Goal: Transaction & Acquisition: Book appointment/travel/reservation

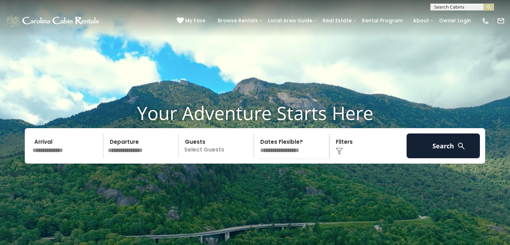
scroll to position [4, 0]
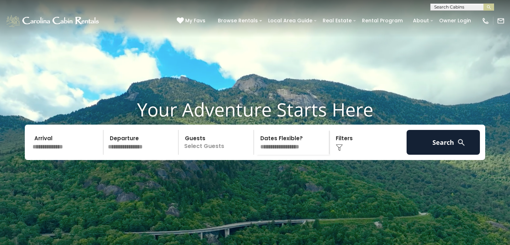
click at [57, 155] on input "text" at bounding box center [66, 142] width 73 height 25
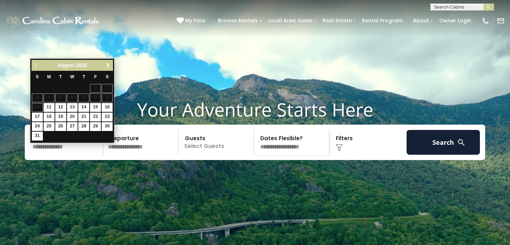
click at [108, 64] on span "Next" at bounding box center [108, 66] width 6 height 6
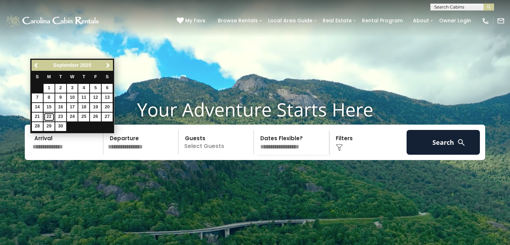
click at [48, 114] on link "22" at bounding box center [49, 117] width 11 height 9
type input "*******"
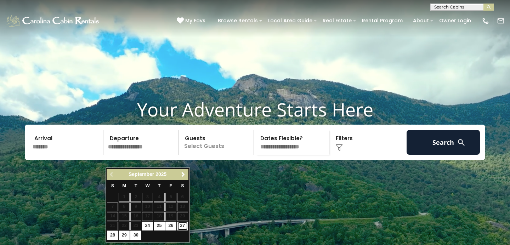
click at [183, 225] on link "27" at bounding box center [182, 226] width 11 height 9
type input "*******"
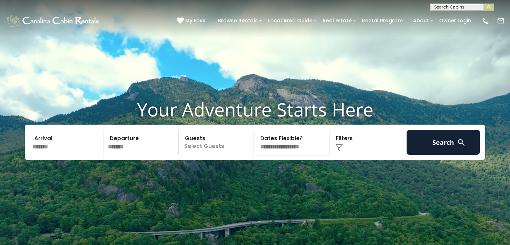
click at [207, 155] on p "Select Guests" at bounding box center [216, 142] width 73 height 25
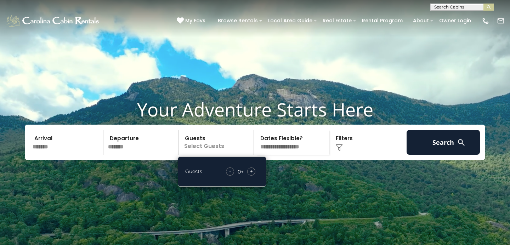
click at [253, 176] on div "+" at bounding box center [251, 171] width 8 height 8
click at [342, 151] on img at bounding box center [339, 147] width 7 height 7
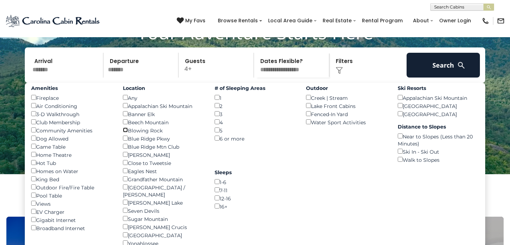
scroll to position [81, 0]
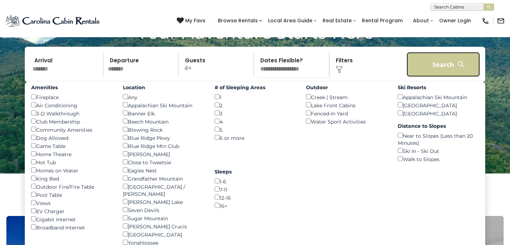
click at [434, 77] on button "Search" at bounding box center [442, 64] width 73 height 25
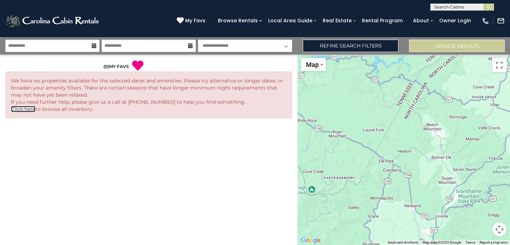
click at [28, 110] on link "Click here" at bounding box center [23, 109] width 24 height 6
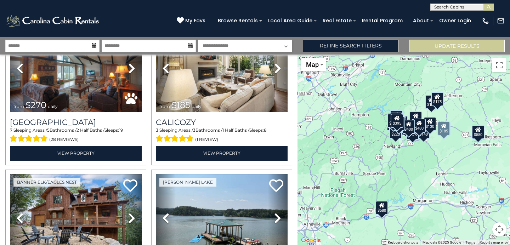
scroll to position [660, 0]
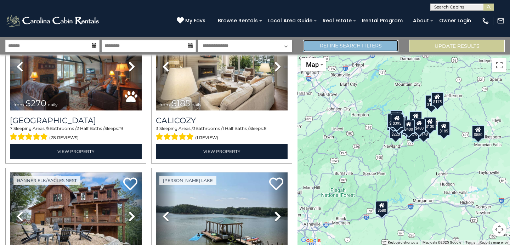
click at [378, 45] on link "Refine Search Filters" at bounding box center [351, 46] width 96 height 12
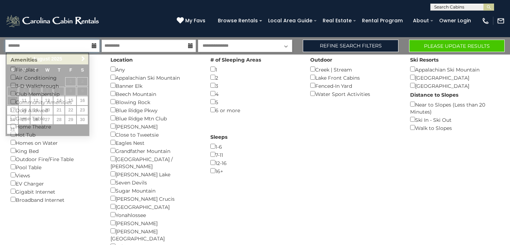
click at [97, 46] on input "text" at bounding box center [52, 46] width 94 height 12
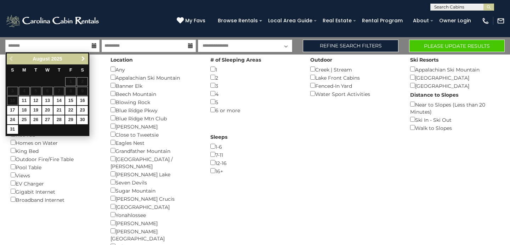
click at [82, 57] on span "Next" at bounding box center [83, 59] width 6 height 6
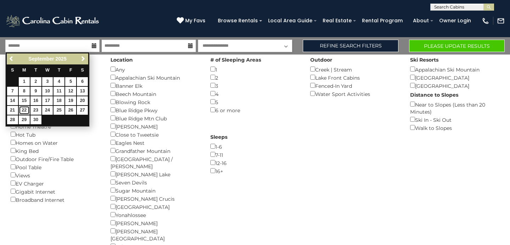
click at [25, 108] on link "22" at bounding box center [24, 110] width 11 height 9
type input "*******"
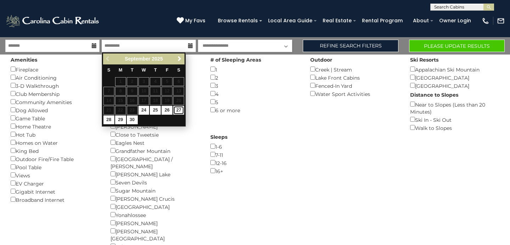
click at [179, 109] on link "27" at bounding box center [178, 110] width 11 height 9
type input "*******"
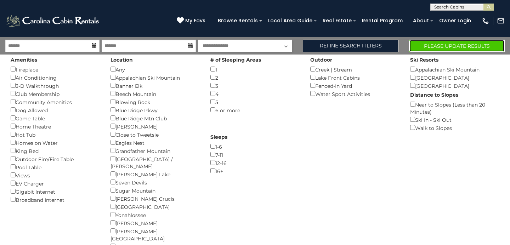
click at [439, 46] on button "Please Update Results" at bounding box center [457, 46] width 96 height 12
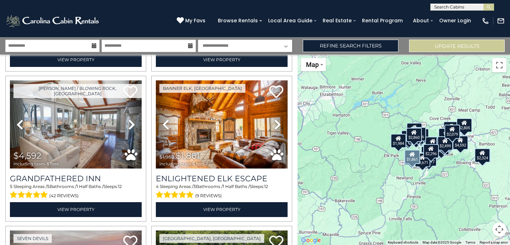
scroll to position [596, 0]
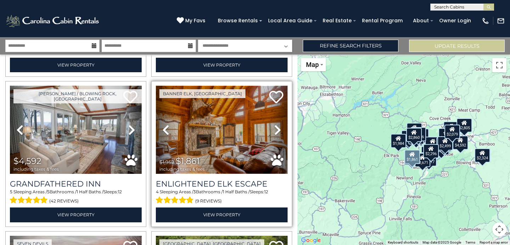
click at [226, 125] on img at bounding box center [222, 130] width 132 height 88
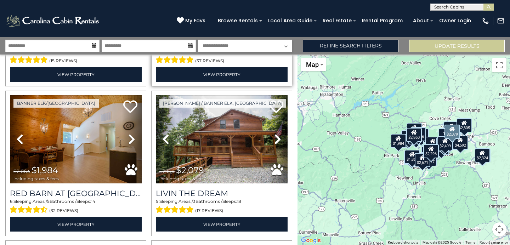
scroll to position [1938, 0]
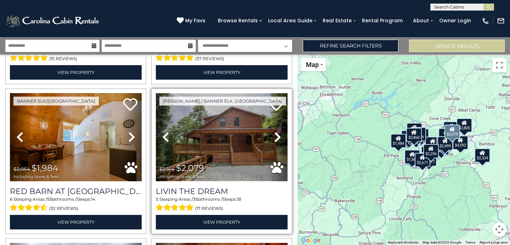
click at [234, 142] on img at bounding box center [222, 137] width 132 height 88
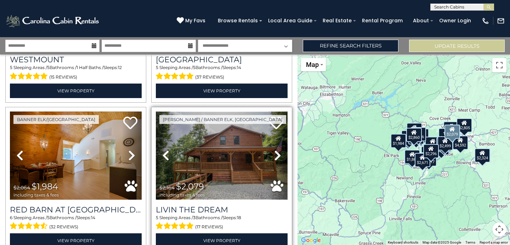
scroll to position [1921, 0]
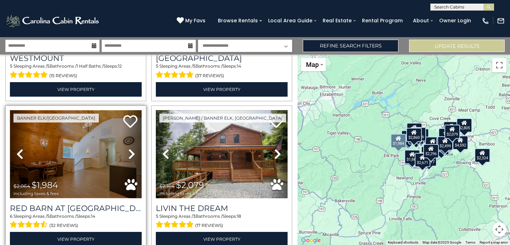
click at [84, 153] on img at bounding box center [76, 154] width 132 height 88
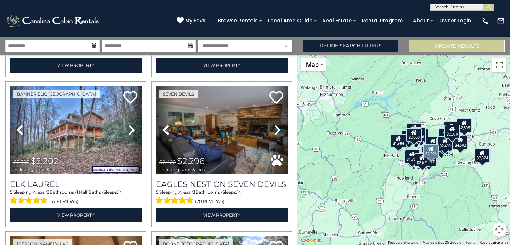
scroll to position [1636, 0]
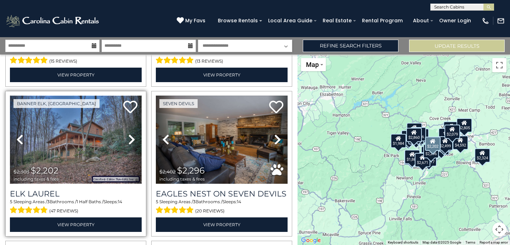
click at [96, 146] on img at bounding box center [76, 140] width 132 height 88
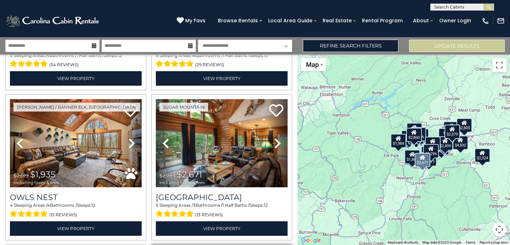
scroll to position [1480, 0]
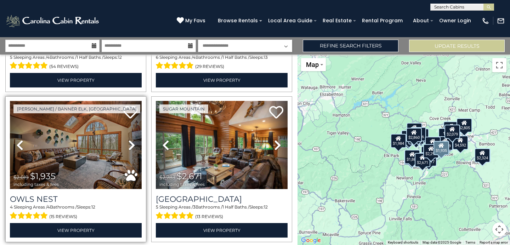
click at [70, 136] on img at bounding box center [76, 145] width 132 height 88
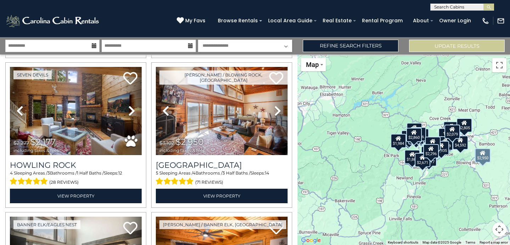
scroll to position [1060, 0]
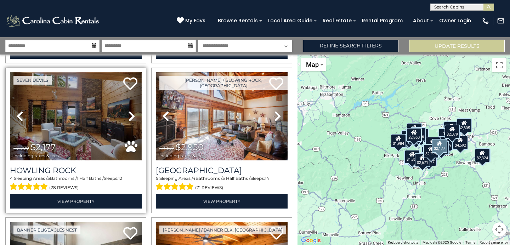
click at [68, 121] on img at bounding box center [76, 116] width 132 height 88
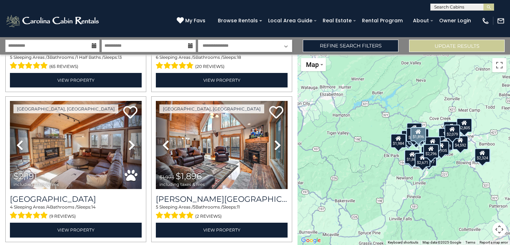
scroll to position [282, 0]
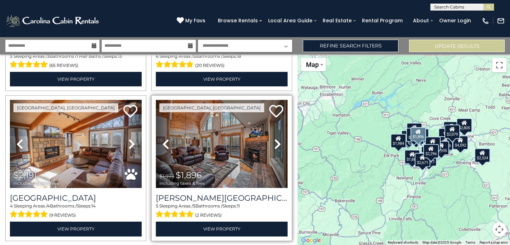
click at [211, 148] on img at bounding box center [222, 144] width 132 height 88
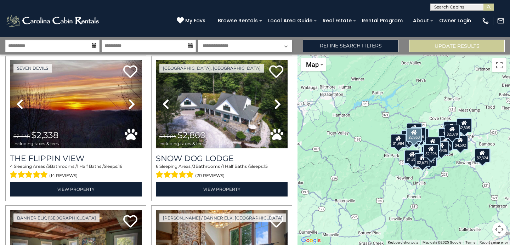
scroll to position [766, 0]
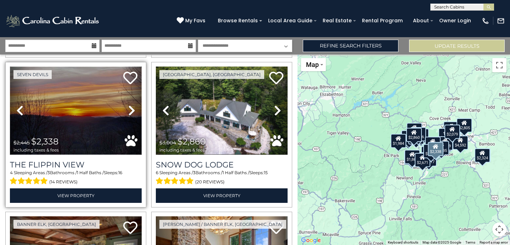
click at [89, 112] on img at bounding box center [76, 111] width 132 height 88
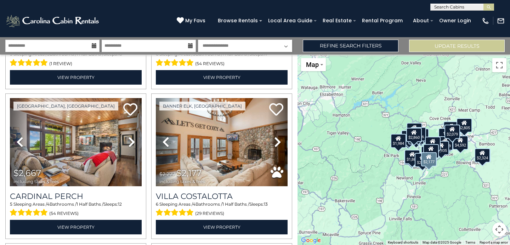
scroll to position [1334, 0]
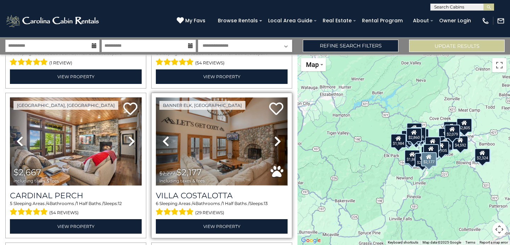
click at [224, 146] on img at bounding box center [222, 141] width 132 height 88
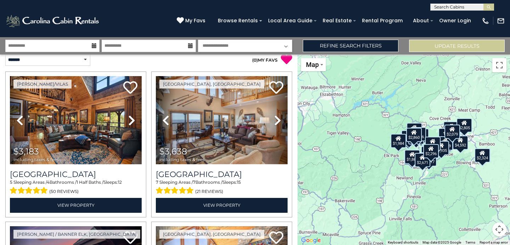
scroll to position [0, 0]
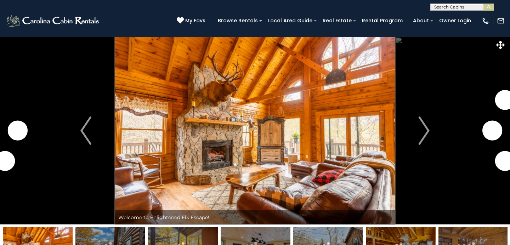
click at [425, 129] on img "Next" at bounding box center [423, 130] width 11 height 28
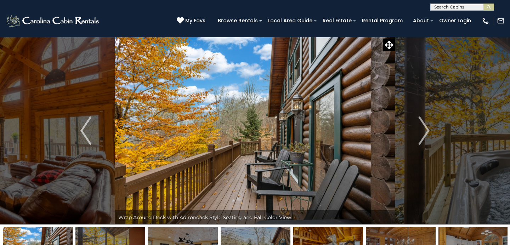
click at [425, 129] on img "Next" at bounding box center [423, 130] width 11 height 28
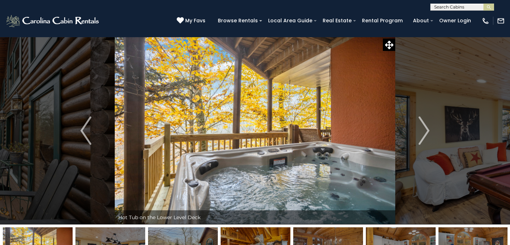
click at [425, 129] on img "Next" at bounding box center [423, 130] width 11 height 28
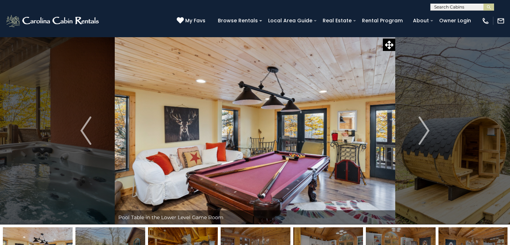
click at [425, 129] on img "Next" at bounding box center [423, 130] width 11 height 28
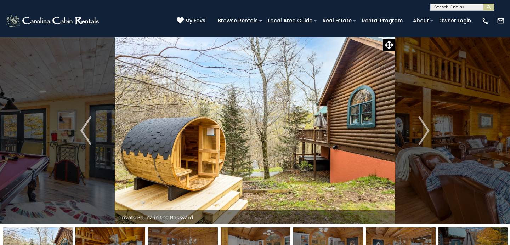
click at [425, 129] on img "Next" at bounding box center [423, 130] width 11 height 28
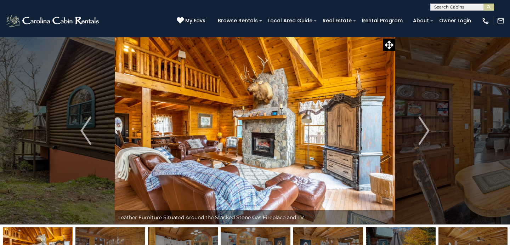
click at [425, 129] on img "Next" at bounding box center [423, 130] width 11 height 28
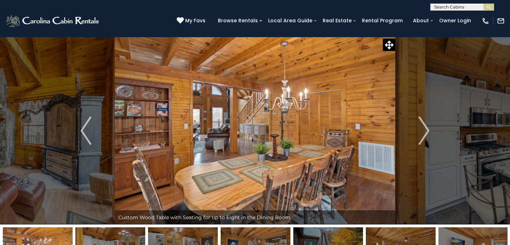
click at [425, 129] on img "Next" at bounding box center [423, 130] width 11 height 28
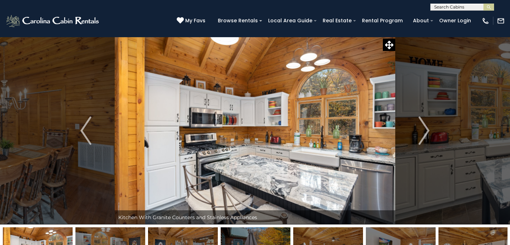
click at [425, 129] on img "Next" at bounding box center [423, 130] width 11 height 28
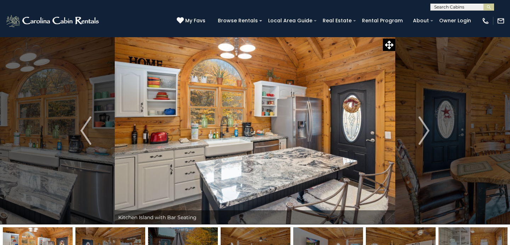
click at [425, 129] on img "Next" at bounding box center [423, 130] width 11 height 28
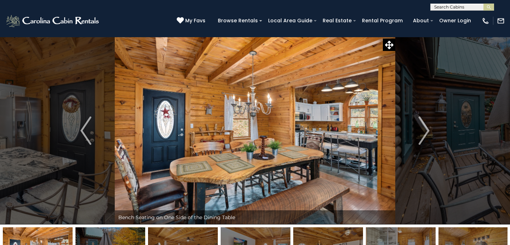
click at [425, 129] on img "Next" at bounding box center [423, 130] width 11 height 28
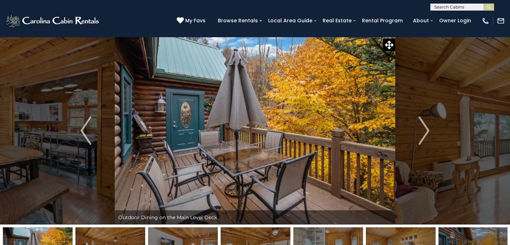
click at [425, 129] on img "Next" at bounding box center [423, 130] width 11 height 28
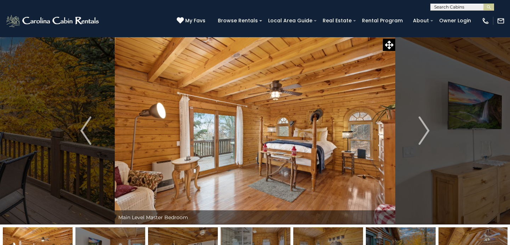
click at [425, 129] on img "Next" at bounding box center [423, 130] width 11 height 28
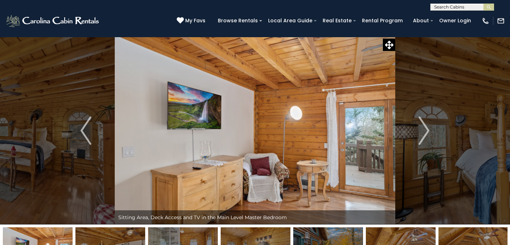
click at [425, 129] on img "Next" at bounding box center [423, 130] width 11 height 28
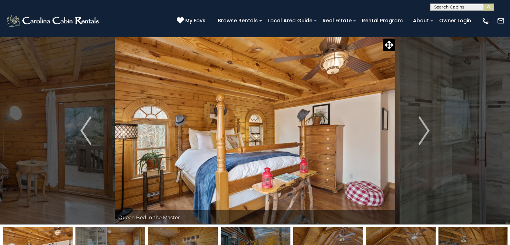
click at [425, 129] on img "Next" at bounding box center [423, 130] width 11 height 28
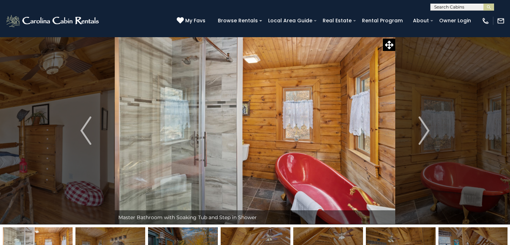
click at [425, 129] on img "Next" at bounding box center [423, 130] width 11 height 28
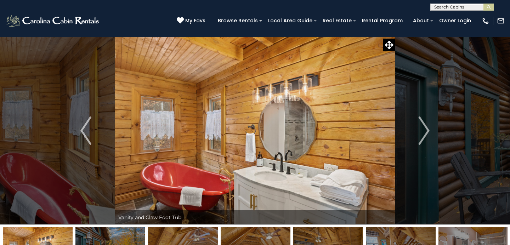
click at [425, 129] on img "Next" at bounding box center [423, 130] width 11 height 28
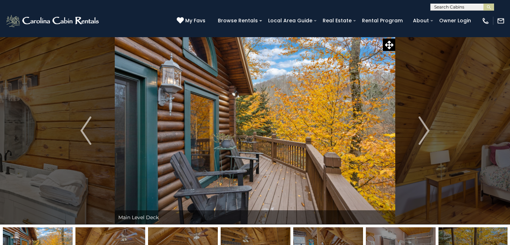
click at [425, 129] on img "Next" at bounding box center [423, 130] width 11 height 28
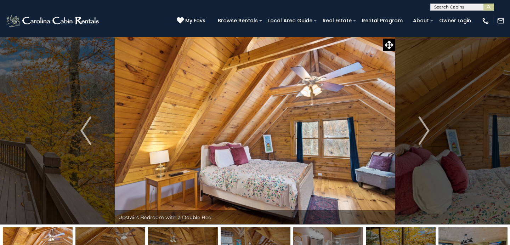
click at [425, 129] on img "Next" at bounding box center [423, 130] width 11 height 28
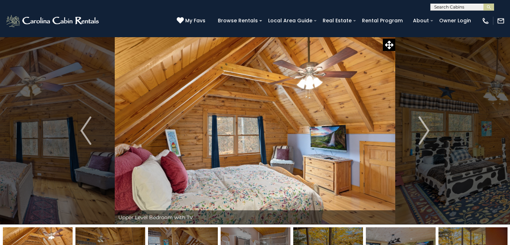
click at [425, 129] on img "Next" at bounding box center [423, 130] width 11 height 28
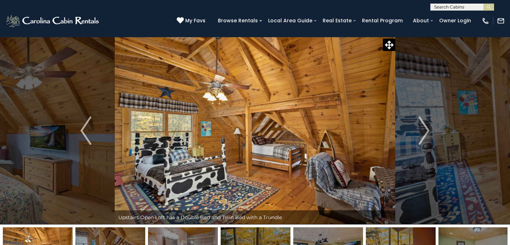
click at [425, 129] on img "Next" at bounding box center [423, 130] width 11 height 28
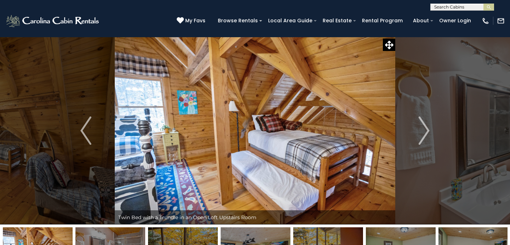
click at [425, 129] on img "Next" at bounding box center [423, 130] width 11 height 28
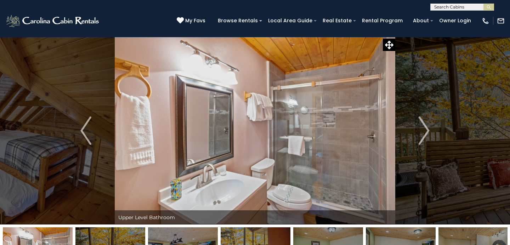
click at [425, 129] on img "Next" at bounding box center [423, 130] width 11 height 28
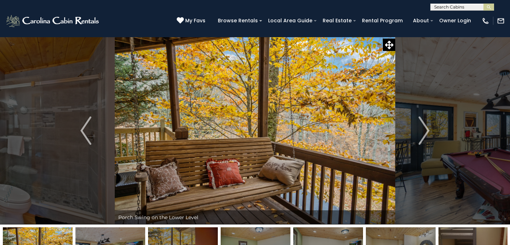
click at [425, 129] on img "Next" at bounding box center [423, 130] width 11 height 28
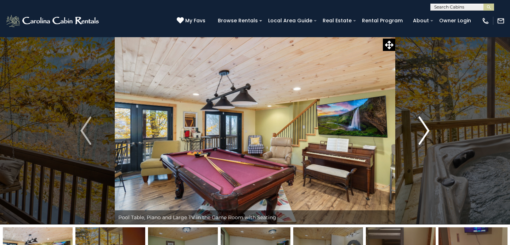
drag, startPoint x: 0, startPoint y: 0, endPoint x: 425, endPoint y: 129, distance: 444.6
click at [425, 129] on img "Next" at bounding box center [423, 130] width 11 height 28
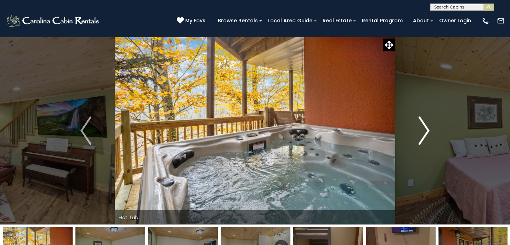
click at [425, 129] on img "Next" at bounding box center [423, 130] width 11 height 28
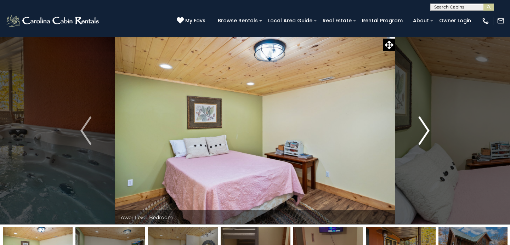
click at [425, 129] on img "Next" at bounding box center [423, 130] width 11 height 28
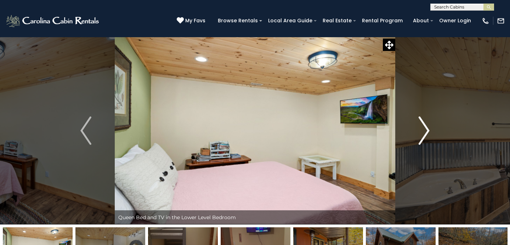
click at [425, 129] on img "Next" at bounding box center [423, 130] width 11 height 28
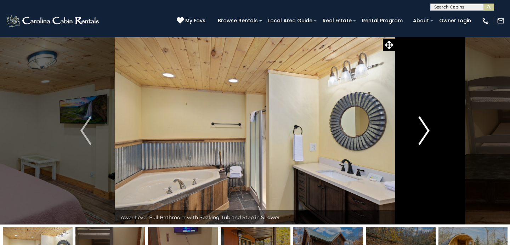
click at [425, 129] on img "Next" at bounding box center [423, 130] width 11 height 28
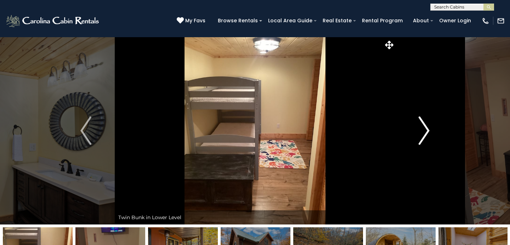
click at [425, 129] on img "Next" at bounding box center [423, 130] width 11 height 28
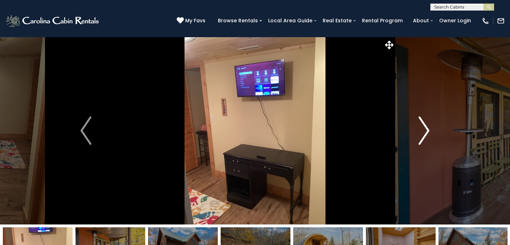
click at [428, 127] on img "Next" at bounding box center [423, 130] width 11 height 28
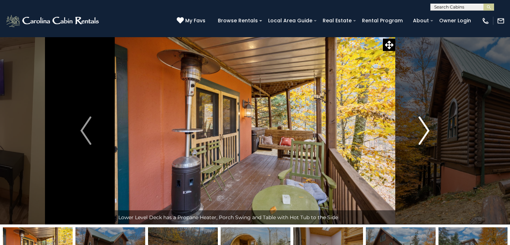
click at [428, 127] on img "Next" at bounding box center [423, 130] width 11 height 28
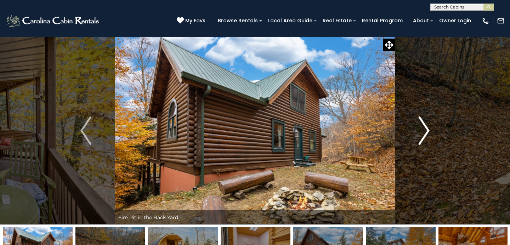
click at [428, 127] on img "Next" at bounding box center [423, 130] width 11 height 28
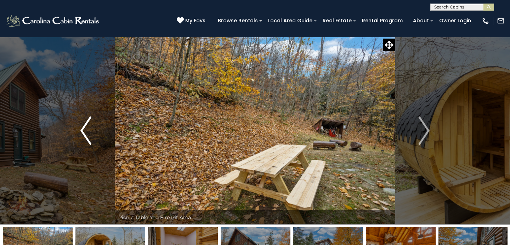
click at [85, 129] on img "Previous" at bounding box center [85, 130] width 11 height 28
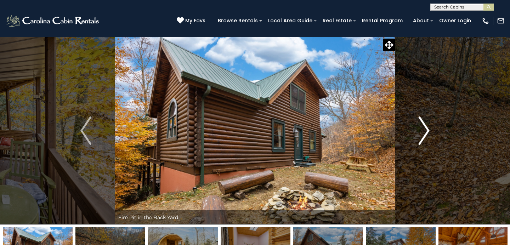
click at [424, 131] on img "Next" at bounding box center [423, 130] width 11 height 28
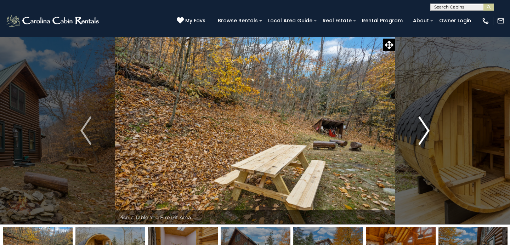
click at [424, 131] on img "Next" at bounding box center [423, 130] width 11 height 28
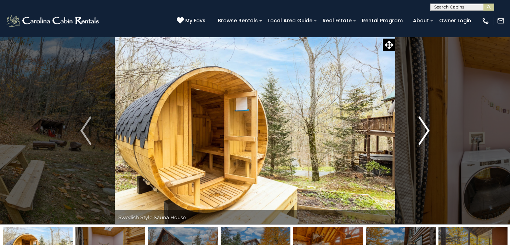
click at [424, 131] on img "Next" at bounding box center [423, 130] width 11 height 28
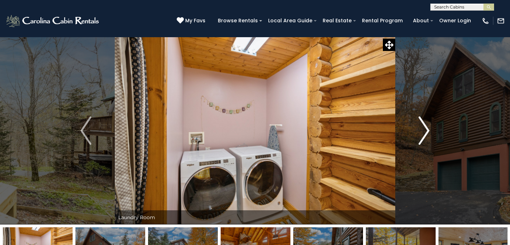
click at [424, 131] on img "Next" at bounding box center [423, 130] width 11 height 28
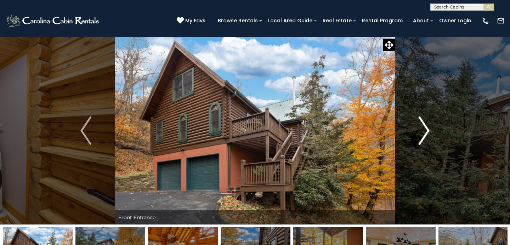
click at [424, 131] on img "Next" at bounding box center [423, 130] width 11 height 28
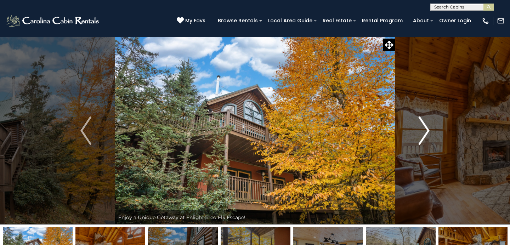
click at [424, 131] on img "Next" at bounding box center [423, 130] width 11 height 28
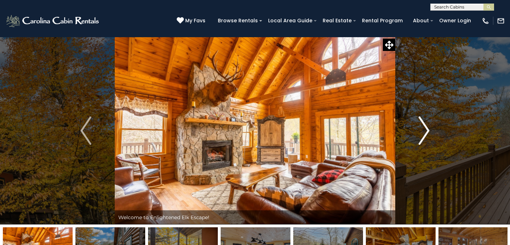
click at [424, 131] on img "Next" at bounding box center [423, 130] width 11 height 28
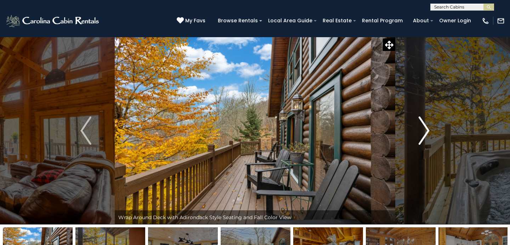
click at [424, 131] on img "Next" at bounding box center [423, 130] width 11 height 28
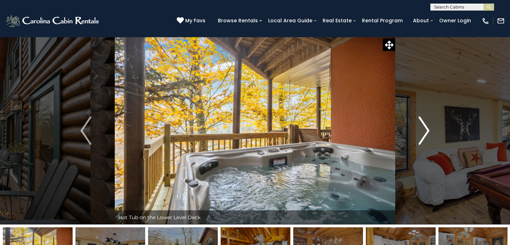
click at [424, 131] on img "Next" at bounding box center [423, 130] width 11 height 28
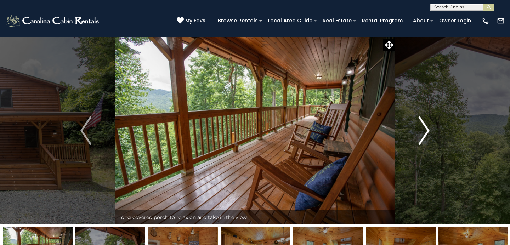
click at [423, 134] on img "Next" at bounding box center [423, 130] width 11 height 28
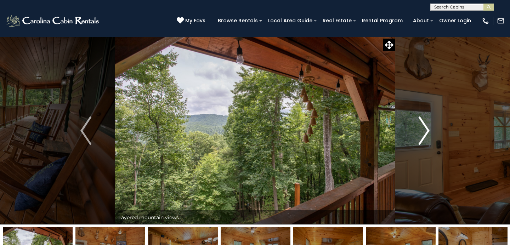
click at [423, 134] on img "Next" at bounding box center [423, 130] width 11 height 28
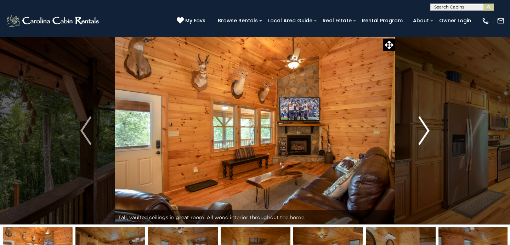
click at [423, 134] on img "Next" at bounding box center [423, 130] width 11 height 28
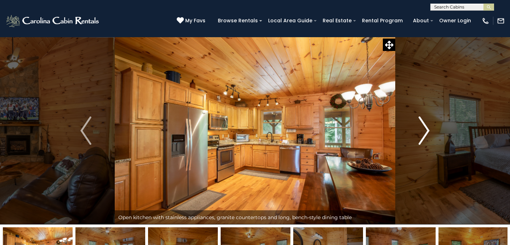
click at [423, 134] on img "Next" at bounding box center [423, 130] width 11 height 28
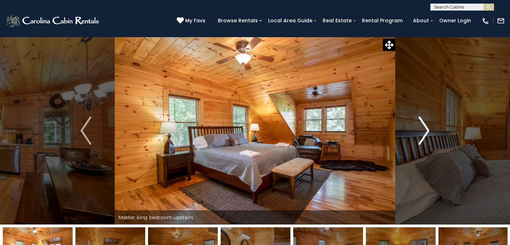
click at [423, 134] on img "Next" at bounding box center [423, 130] width 11 height 28
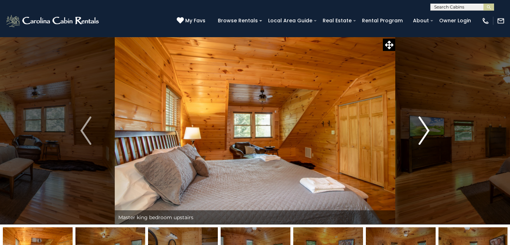
click at [423, 134] on img "Next" at bounding box center [423, 130] width 11 height 28
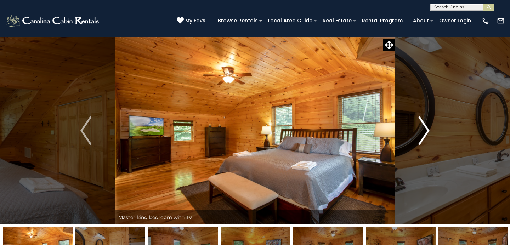
click at [423, 134] on img "Next" at bounding box center [423, 130] width 11 height 28
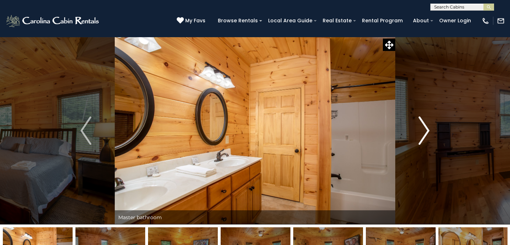
click at [423, 134] on img "Next" at bounding box center [423, 130] width 11 height 28
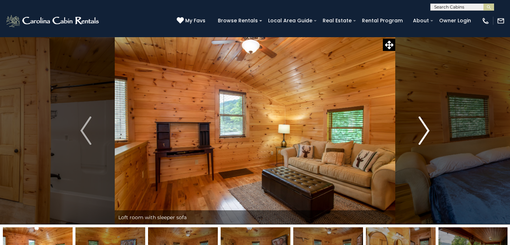
click at [423, 134] on img "Next" at bounding box center [423, 130] width 11 height 28
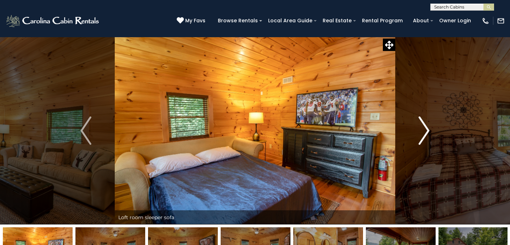
click at [423, 134] on img "Next" at bounding box center [423, 130] width 11 height 28
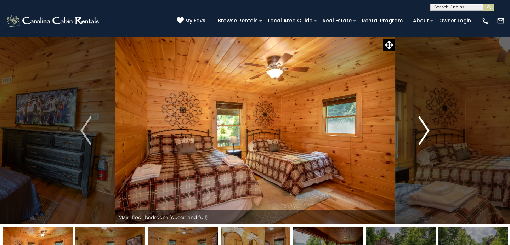
click at [423, 134] on img "Next" at bounding box center [423, 130] width 11 height 28
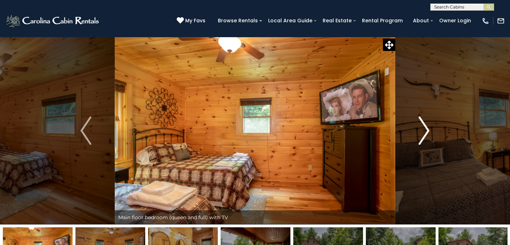
click at [423, 134] on img "Next" at bounding box center [423, 130] width 11 height 28
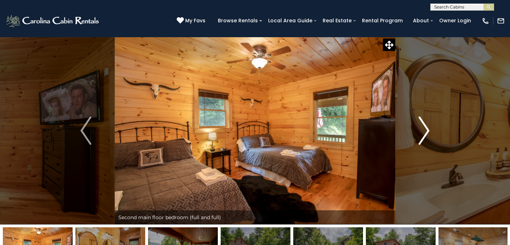
click at [423, 134] on img "Next" at bounding box center [423, 130] width 11 height 28
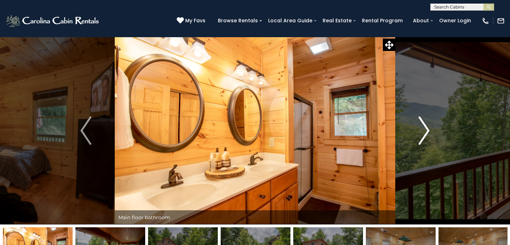
click at [423, 134] on img "Next" at bounding box center [423, 130] width 11 height 28
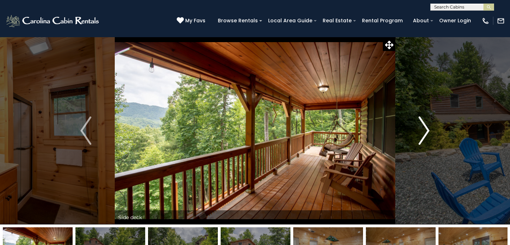
click at [423, 134] on img "Next" at bounding box center [423, 130] width 11 height 28
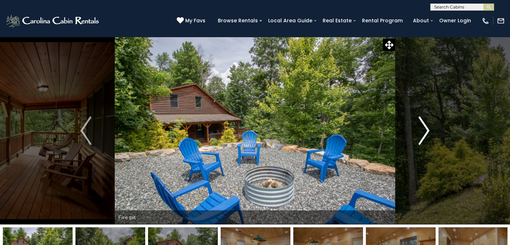
click at [423, 134] on img "Next" at bounding box center [423, 130] width 11 height 28
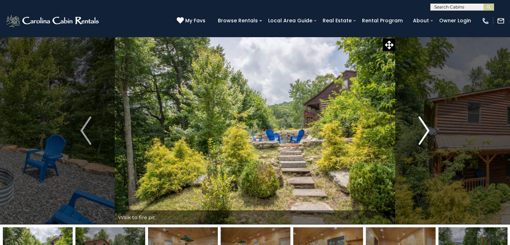
click at [423, 134] on img "Next" at bounding box center [423, 130] width 11 height 28
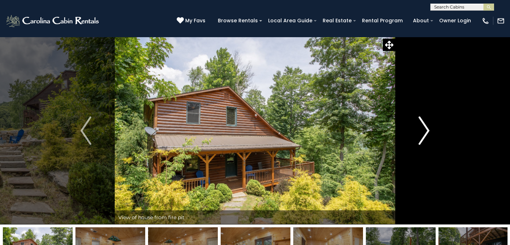
click at [423, 134] on img "Next" at bounding box center [423, 130] width 11 height 28
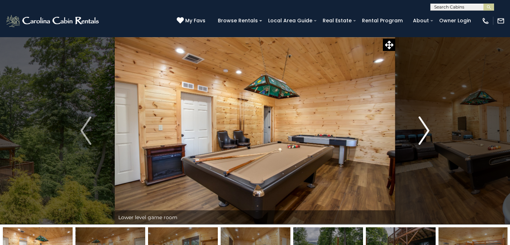
click at [423, 134] on img "Next" at bounding box center [423, 130] width 11 height 28
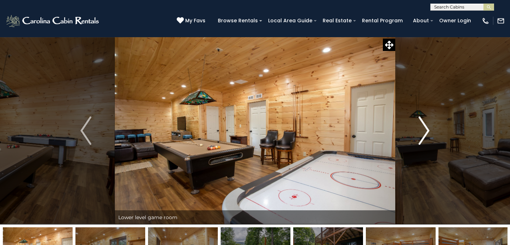
click at [423, 134] on img "Next" at bounding box center [423, 130] width 11 height 28
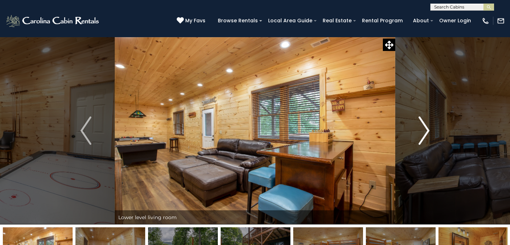
click at [423, 134] on img "Next" at bounding box center [423, 130] width 11 height 28
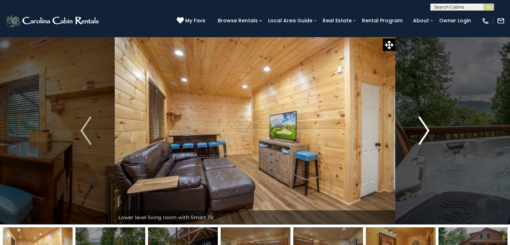
click at [423, 134] on img "Next" at bounding box center [423, 130] width 11 height 28
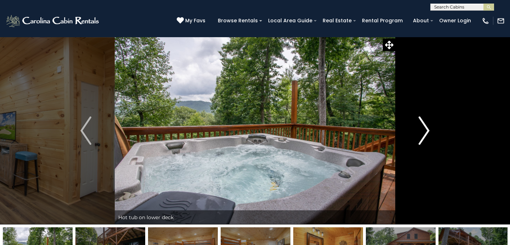
click at [423, 134] on img "Next" at bounding box center [423, 130] width 11 height 28
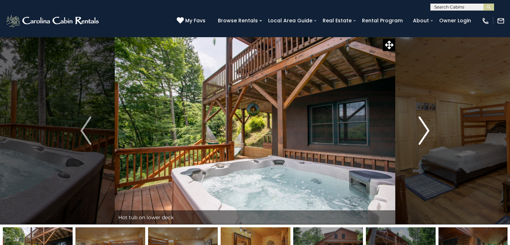
click at [423, 134] on img "Next" at bounding box center [423, 130] width 11 height 28
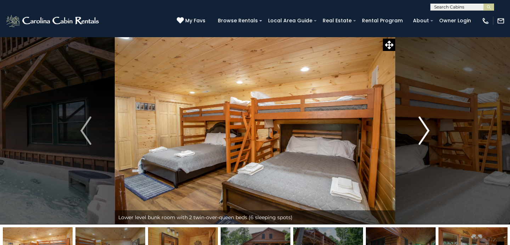
click at [423, 133] on img "Next" at bounding box center [423, 130] width 11 height 28
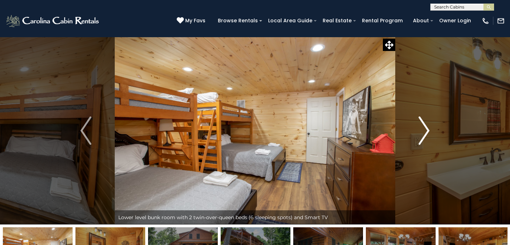
click at [423, 133] on img "Next" at bounding box center [423, 130] width 11 height 28
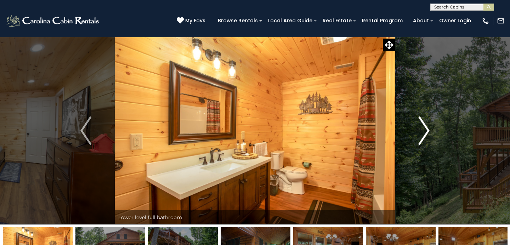
click at [423, 133] on img "Next" at bounding box center [423, 130] width 11 height 28
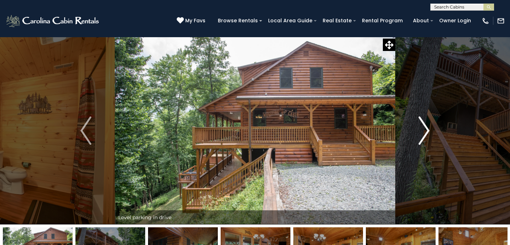
click at [423, 133] on img "Next" at bounding box center [423, 130] width 11 height 28
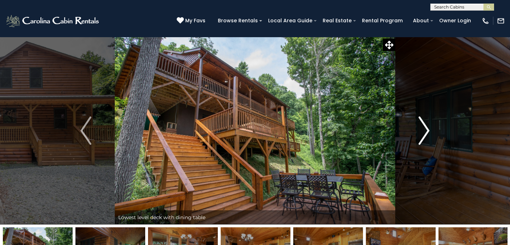
click at [423, 133] on img "Next" at bounding box center [423, 130] width 11 height 28
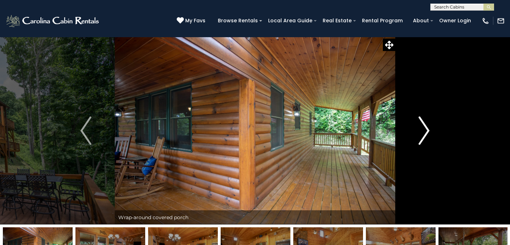
click at [423, 133] on img "Next" at bounding box center [423, 130] width 11 height 28
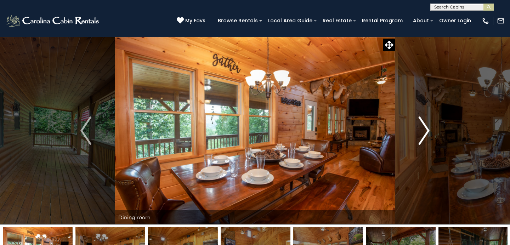
click at [423, 133] on img "Next" at bounding box center [423, 130] width 11 height 28
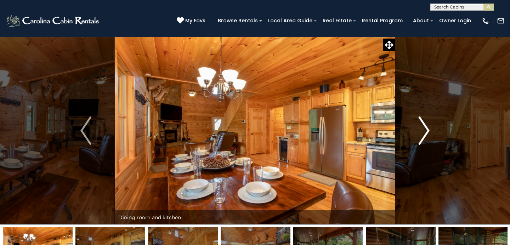
click at [423, 133] on img "Next" at bounding box center [423, 130] width 11 height 28
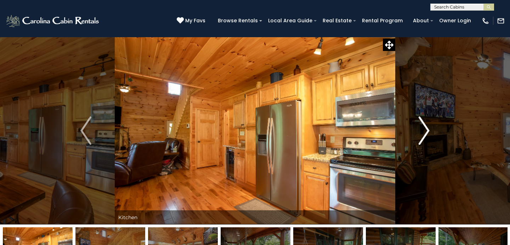
click at [423, 133] on img "Next" at bounding box center [423, 130] width 11 height 28
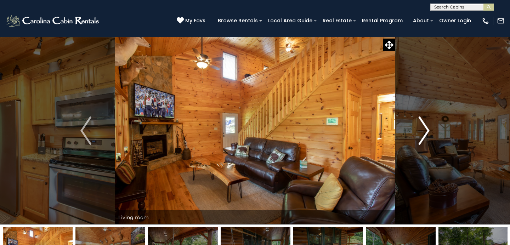
click at [423, 133] on img "Next" at bounding box center [423, 130] width 11 height 28
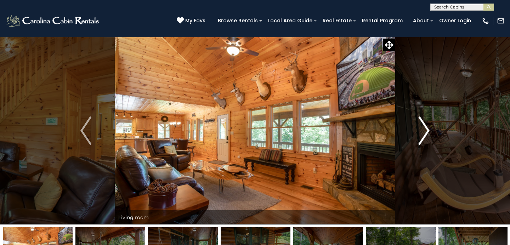
click at [423, 133] on img "Next" at bounding box center [423, 130] width 11 height 28
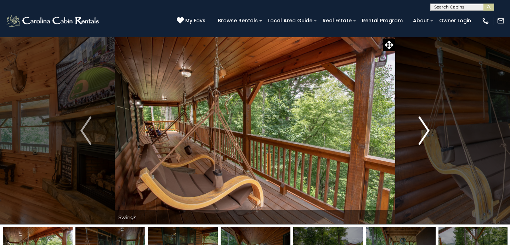
click at [423, 133] on img "Next" at bounding box center [423, 130] width 11 height 28
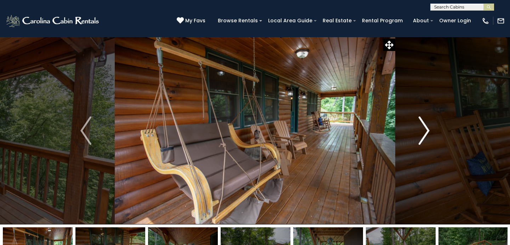
click at [423, 133] on img "Next" at bounding box center [423, 130] width 11 height 28
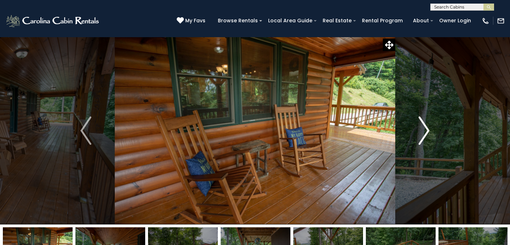
click at [423, 133] on img "Next" at bounding box center [423, 130] width 11 height 28
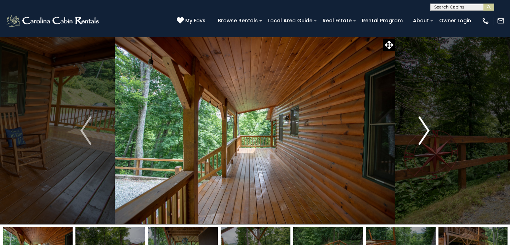
click at [423, 133] on img "Next" at bounding box center [423, 130] width 11 height 28
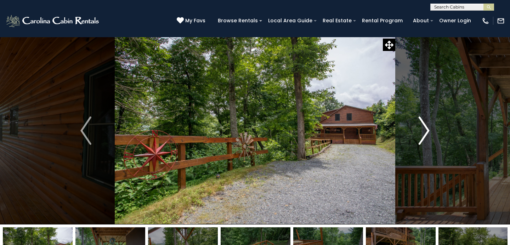
click at [423, 133] on img "Next" at bounding box center [423, 130] width 11 height 28
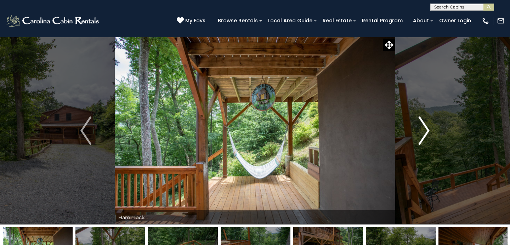
click at [423, 133] on img "Next" at bounding box center [423, 130] width 11 height 28
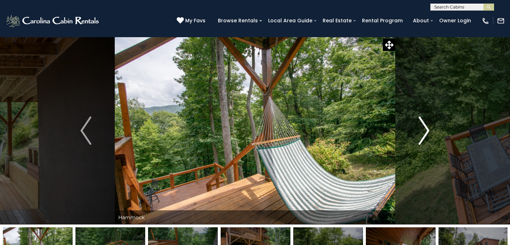
click at [423, 133] on img "Next" at bounding box center [423, 130] width 11 height 28
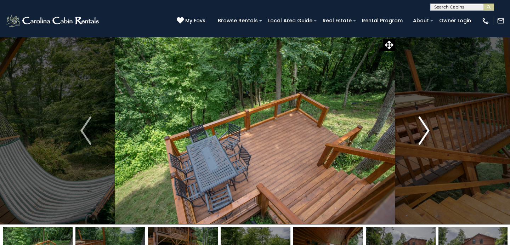
click at [423, 133] on img "Next" at bounding box center [423, 130] width 11 height 28
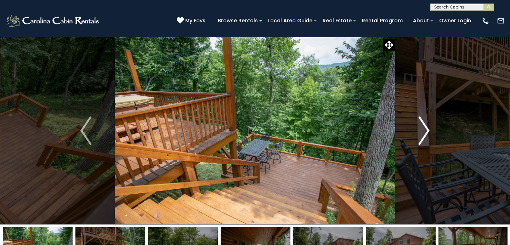
click at [423, 133] on img "Next" at bounding box center [423, 130] width 11 height 28
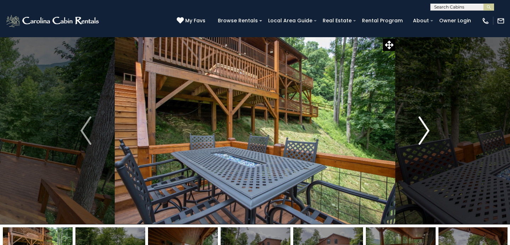
click at [423, 133] on img "Next" at bounding box center [423, 130] width 11 height 28
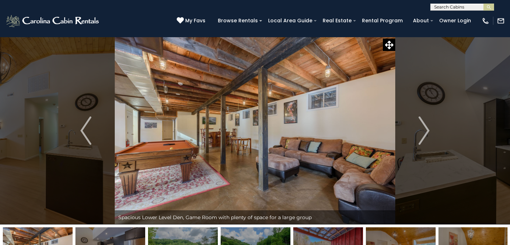
click at [424, 127] on img "Next" at bounding box center [423, 130] width 11 height 28
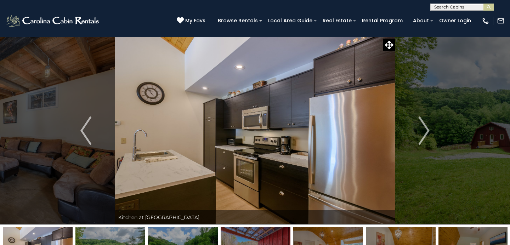
click at [424, 127] on img "Next" at bounding box center [423, 130] width 11 height 28
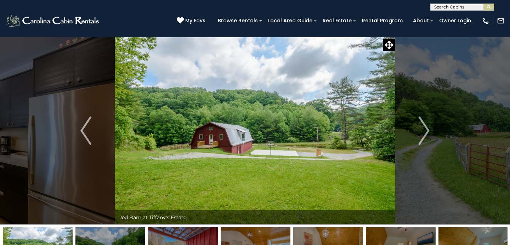
click at [424, 127] on img "Next" at bounding box center [423, 130] width 11 height 28
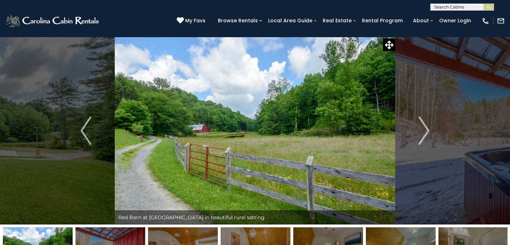
click at [424, 127] on img "Next" at bounding box center [423, 130] width 11 height 28
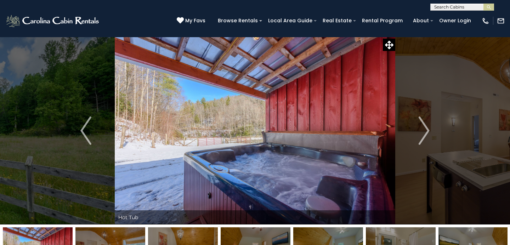
click at [424, 127] on img "Next" at bounding box center [423, 130] width 11 height 28
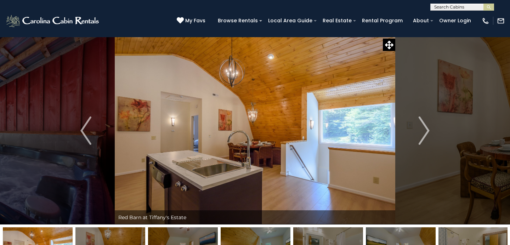
click at [424, 127] on img "Next" at bounding box center [423, 130] width 11 height 28
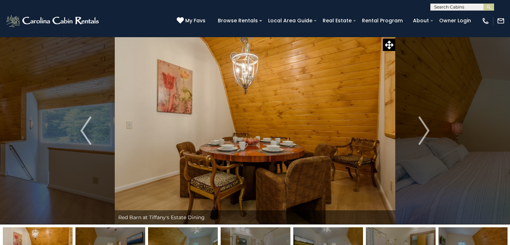
click at [424, 127] on img "Next" at bounding box center [423, 130] width 11 height 28
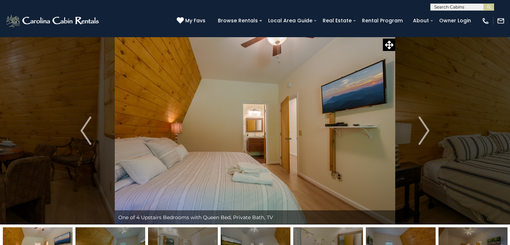
click at [424, 127] on img "Next" at bounding box center [423, 130] width 11 height 28
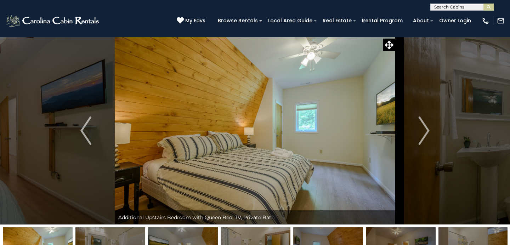
click at [424, 127] on img "Next" at bounding box center [423, 130] width 11 height 28
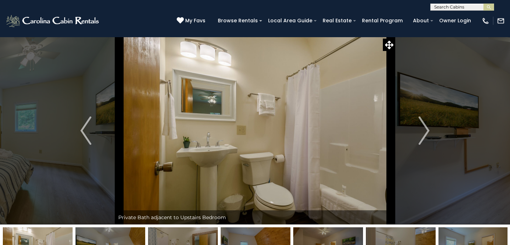
click at [424, 127] on img "Next" at bounding box center [423, 130] width 11 height 28
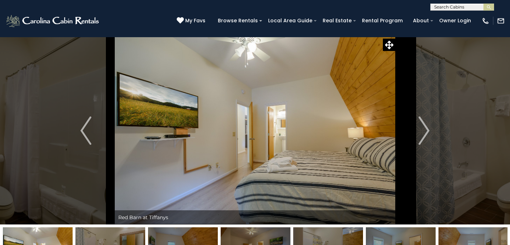
click at [424, 127] on img "Next" at bounding box center [423, 130] width 11 height 28
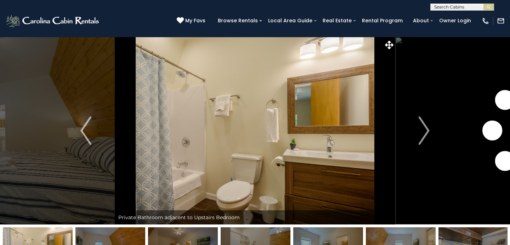
click at [424, 127] on img "Next" at bounding box center [423, 130] width 11 height 28
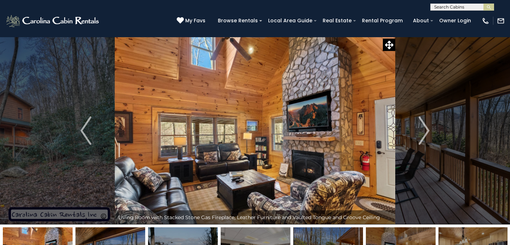
click at [423, 126] on img "Next" at bounding box center [423, 130] width 11 height 28
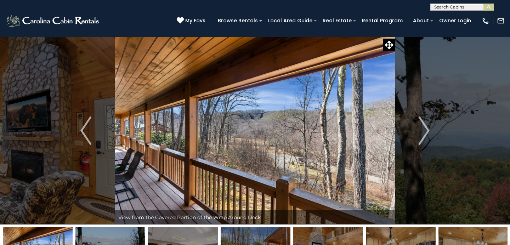
click at [423, 126] on img "Next" at bounding box center [423, 130] width 11 height 28
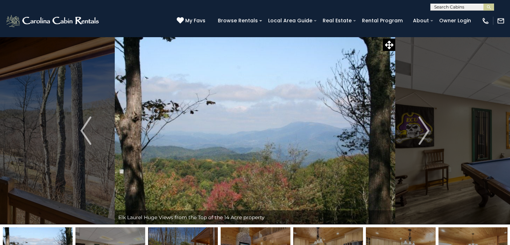
click at [423, 126] on img "Next" at bounding box center [423, 130] width 11 height 28
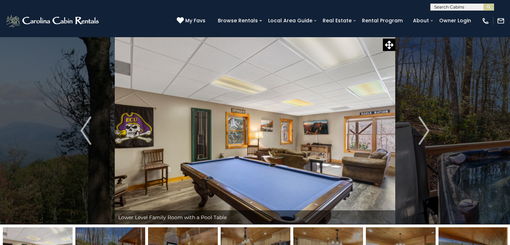
click at [423, 126] on img "Next" at bounding box center [423, 130] width 11 height 28
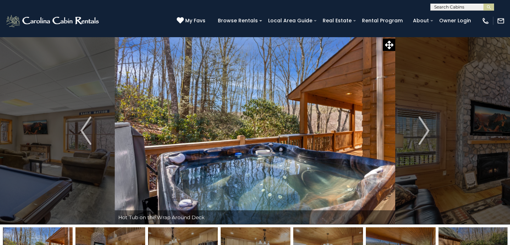
click at [423, 126] on img "Next" at bounding box center [423, 130] width 11 height 28
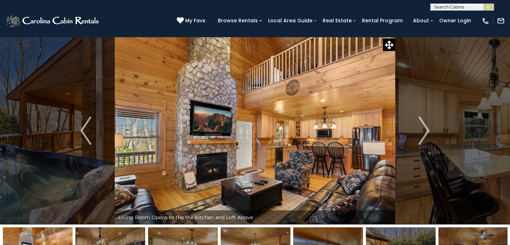
click at [423, 126] on img "Next" at bounding box center [423, 130] width 11 height 28
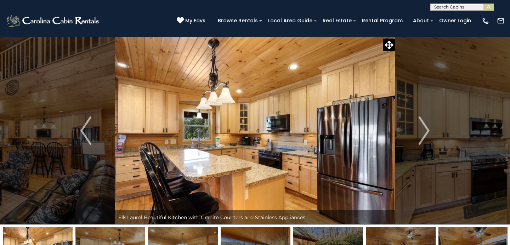
click at [423, 126] on img "Next" at bounding box center [423, 130] width 11 height 28
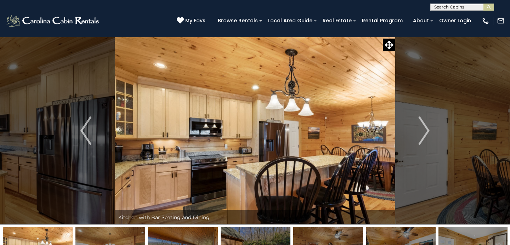
click at [423, 126] on img "Next" at bounding box center [423, 130] width 11 height 28
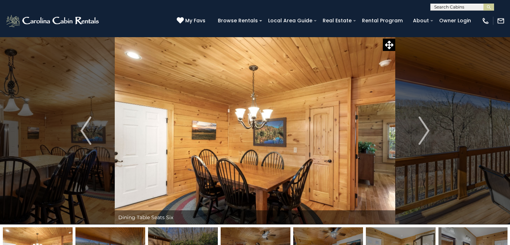
click at [423, 126] on img "Next" at bounding box center [423, 130] width 11 height 28
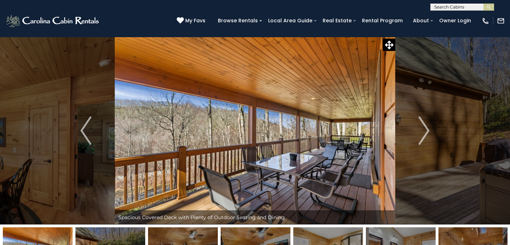
click at [423, 126] on img "Next" at bounding box center [423, 130] width 11 height 28
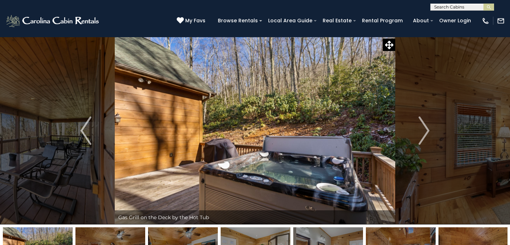
click at [423, 126] on img "Next" at bounding box center [423, 130] width 11 height 28
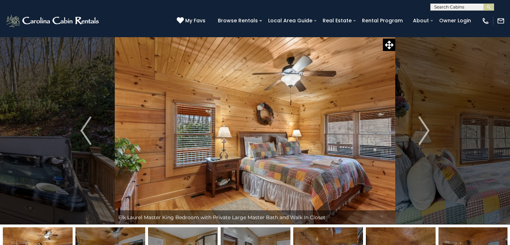
click at [423, 126] on img "Next" at bounding box center [423, 130] width 11 height 28
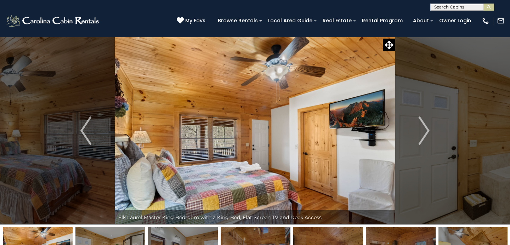
click at [423, 126] on img "Next" at bounding box center [423, 130] width 11 height 28
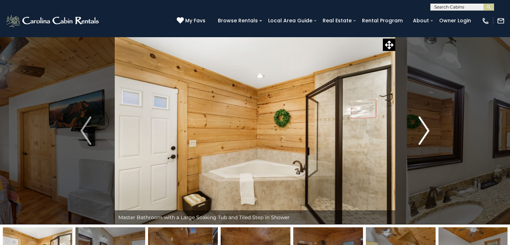
click at [423, 126] on img "Next" at bounding box center [423, 130] width 11 height 28
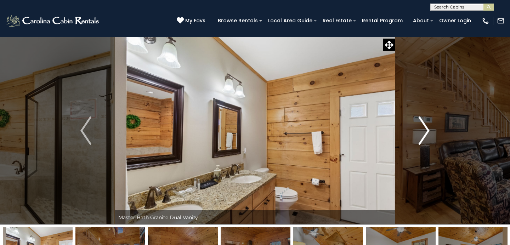
click at [423, 126] on img "Next" at bounding box center [423, 130] width 11 height 28
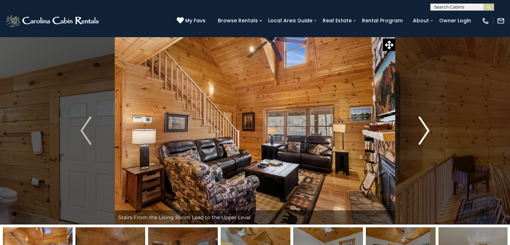
click at [423, 126] on img "Next" at bounding box center [423, 130] width 11 height 28
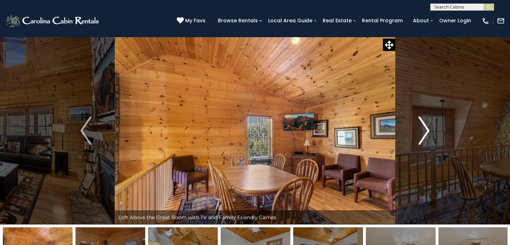
click at [423, 126] on img "Next" at bounding box center [423, 130] width 11 height 28
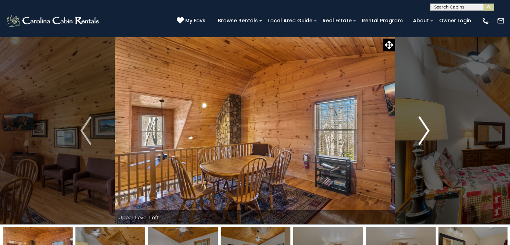
click at [423, 126] on img "Next" at bounding box center [423, 130] width 11 height 28
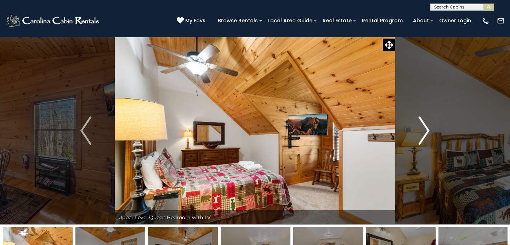
click at [423, 126] on img "Next" at bounding box center [423, 130] width 11 height 28
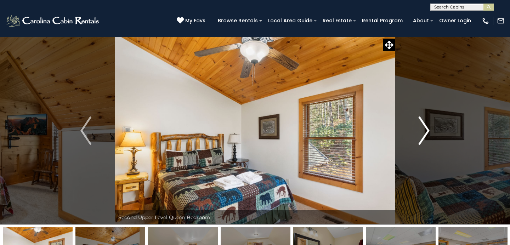
click at [423, 126] on img "Next" at bounding box center [423, 130] width 11 height 28
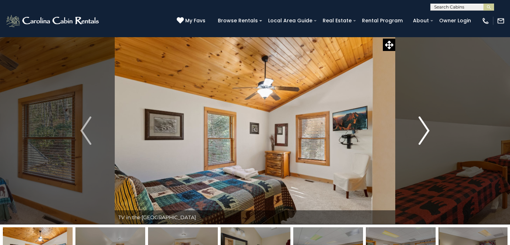
click at [423, 126] on img "Next" at bounding box center [423, 130] width 11 height 28
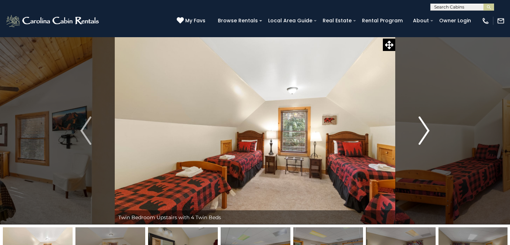
click at [423, 126] on img "Next" at bounding box center [423, 130] width 11 height 28
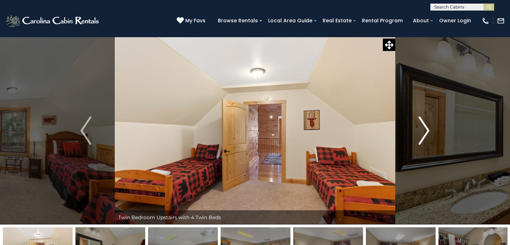
click at [423, 126] on img "Next" at bounding box center [423, 130] width 11 height 28
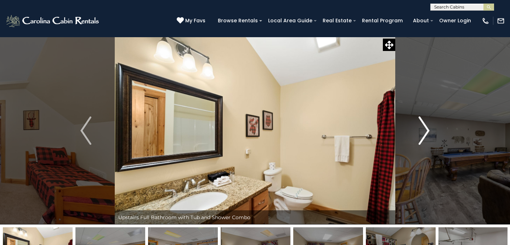
click at [423, 126] on img "Next" at bounding box center [423, 130] width 11 height 28
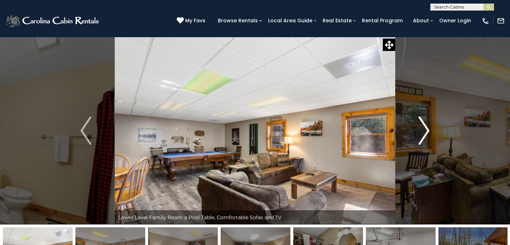
click at [423, 126] on img "Next" at bounding box center [423, 130] width 11 height 28
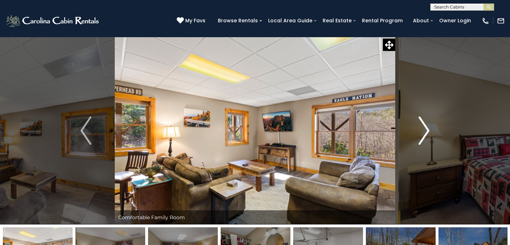
click at [423, 126] on img "Next" at bounding box center [423, 130] width 11 height 28
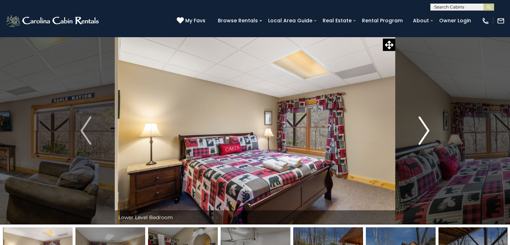
click at [423, 126] on img "Next" at bounding box center [423, 130] width 11 height 28
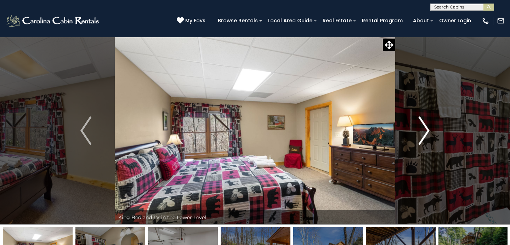
click at [428, 124] on img "Next" at bounding box center [423, 130] width 11 height 28
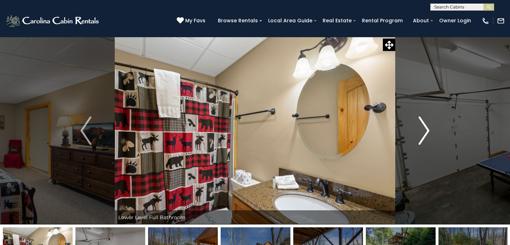
click at [428, 124] on img "Next" at bounding box center [423, 130] width 11 height 28
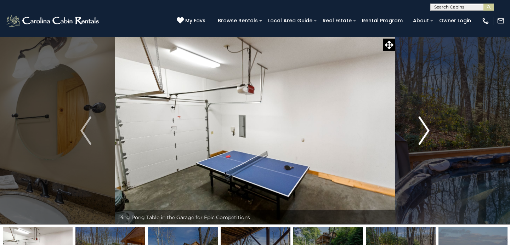
click at [428, 124] on img "Next" at bounding box center [423, 130] width 11 height 28
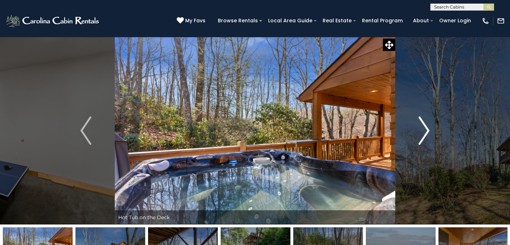
click at [428, 124] on img "Next" at bounding box center [423, 130] width 11 height 28
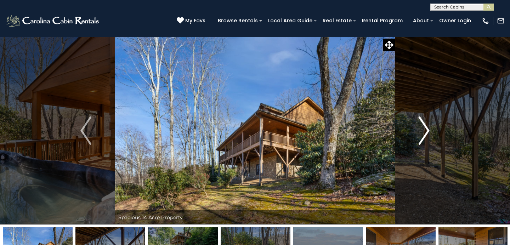
click at [427, 123] on img "Next" at bounding box center [423, 130] width 11 height 28
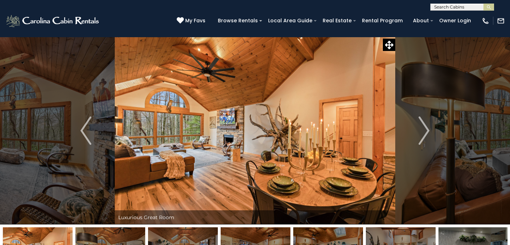
click at [426, 129] on img "Next" at bounding box center [423, 130] width 11 height 28
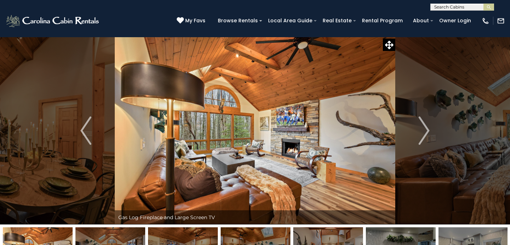
click at [426, 129] on img "Next" at bounding box center [423, 130] width 11 height 28
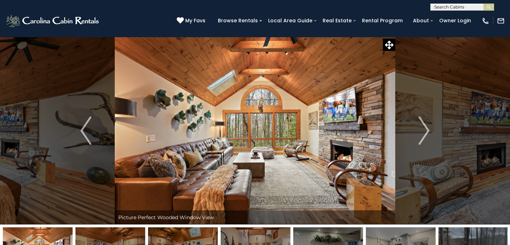
click at [426, 129] on img "Next" at bounding box center [423, 130] width 11 height 28
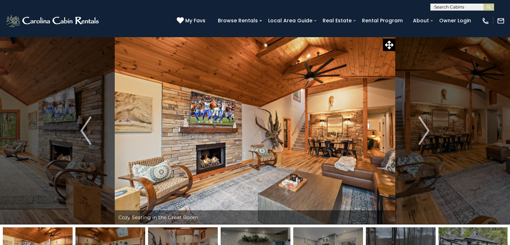
click at [426, 129] on img "Next" at bounding box center [423, 130] width 11 height 28
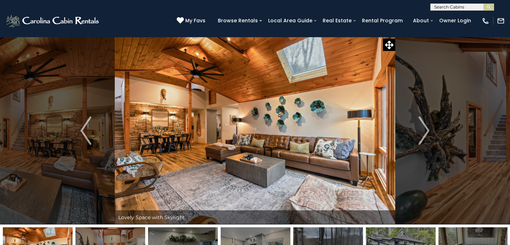
click at [426, 129] on img "Next" at bounding box center [423, 130] width 11 height 28
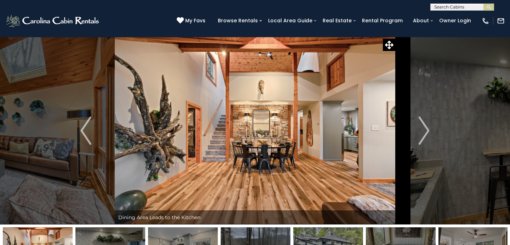
click at [426, 129] on img "Next" at bounding box center [423, 130] width 11 height 28
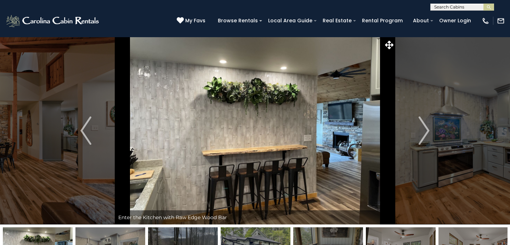
click at [426, 129] on img "Next" at bounding box center [423, 130] width 11 height 28
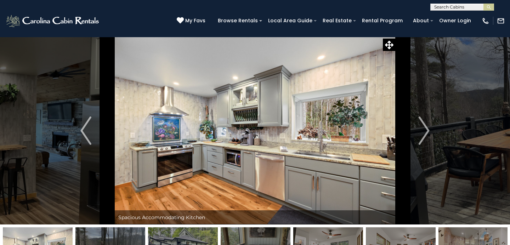
click at [426, 129] on img "Next" at bounding box center [423, 130] width 11 height 28
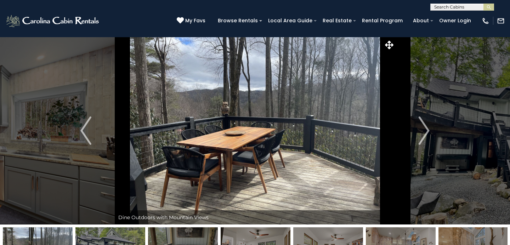
click at [426, 129] on img "Next" at bounding box center [423, 130] width 11 height 28
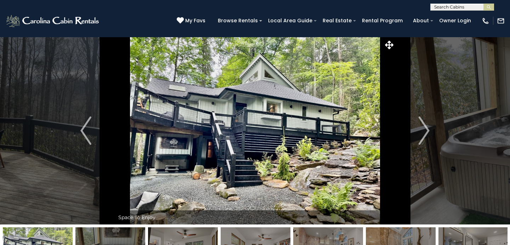
click at [426, 129] on img "Next" at bounding box center [423, 130] width 11 height 28
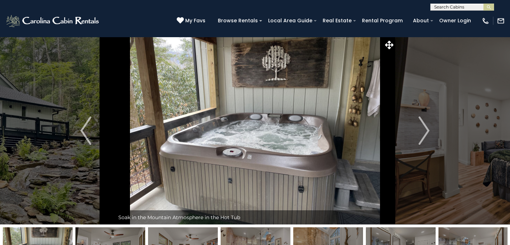
click at [426, 129] on img "Next" at bounding box center [423, 130] width 11 height 28
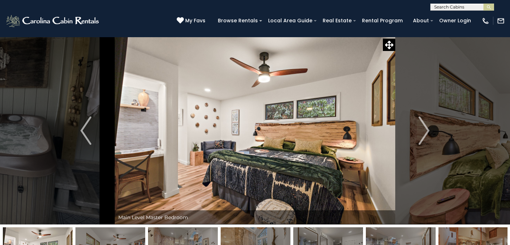
click at [426, 129] on img "Next" at bounding box center [423, 130] width 11 height 28
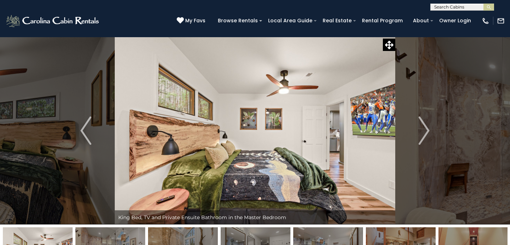
click at [426, 129] on img "Next" at bounding box center [423, 130] width 11 height 28
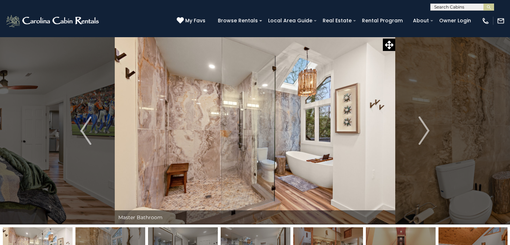
click at [426, 129] on img "Next" at bounding box center [423, 130] width 11 height 28
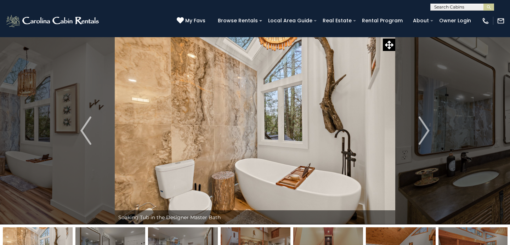
click at [426, 129] on img "Next" at bounding box center [423, 130] width 11 height 28
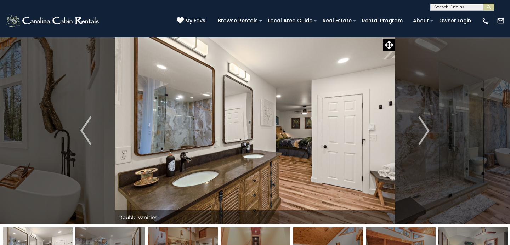
click at [426, 129] on img "Next" at bounding box center [423, 130] width 11 height 28
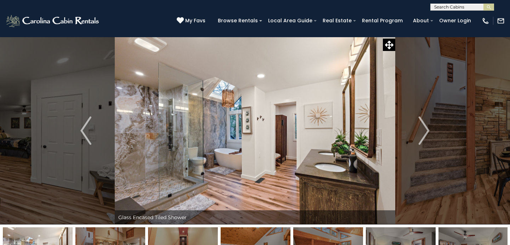
click at [426, 129] on img "Next" at bounding box center [423, 130] width 11 height 28
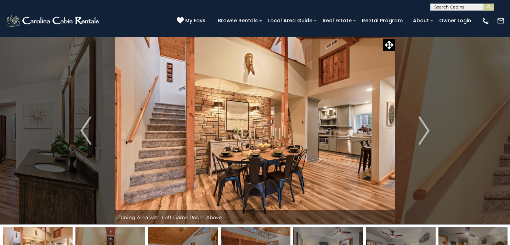
click at [426, 129] on img "Next" at bounding box center [423, 130] width 11 height 28
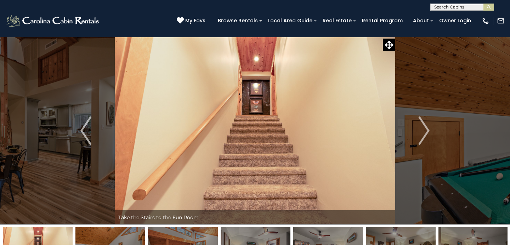
click at [426, 129] on img "Next" at bounding box center [423, 130] width 11 height 28
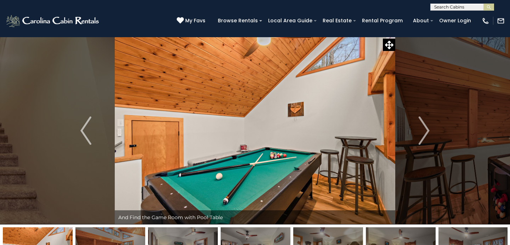
click at [426, 129] on img "Next" at bounding box center [423, 130] width 11 height 28
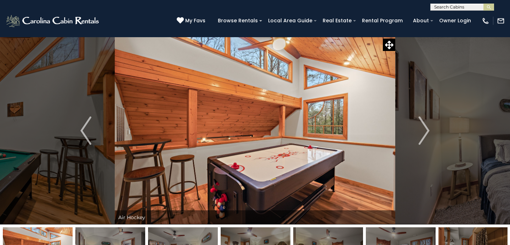
click at [426, 129] on img "Next" at bounding box center [423, 130] width 11 height 28
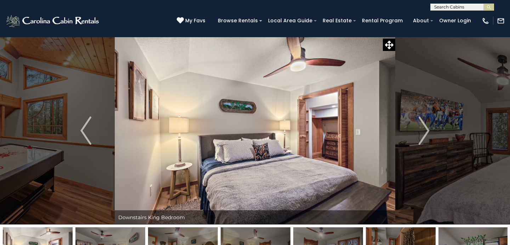
click at [426, 129] on img "Next" at bounding box center [423, 130] width 11 height 28
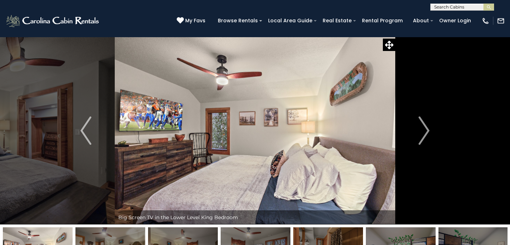
click at [426, 129] on img "Next" at bounding box center [423, 130] width 11 height 28
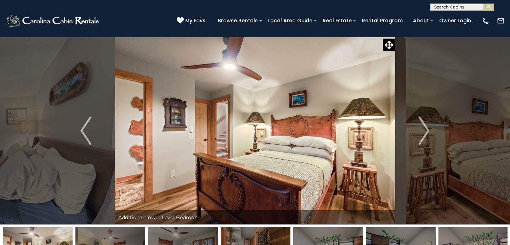
click at [426, 129] on img "Next" at bounding box center [423, 130] width 11 height 28
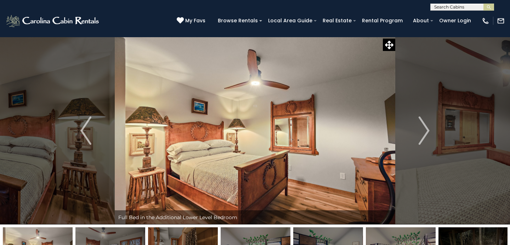
click at [426, 129] on img "Next" at bounding box center [423, 130] width 11 height 28
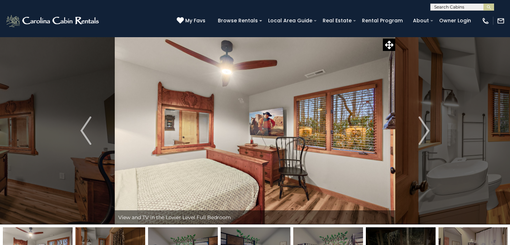
click at [426, 129] on img "Next" at bounding box center [423, 130] width 11 height 28
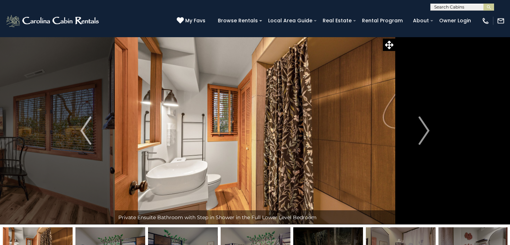
click at [426, 129] on img "Next" at bounding box center [423, 130] width 11 height 28
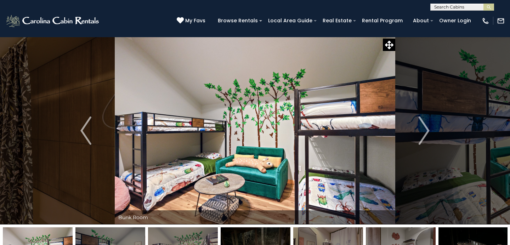
click at [426, 129] on img "Next" at bounding box center [423, 130] width 11 height 28
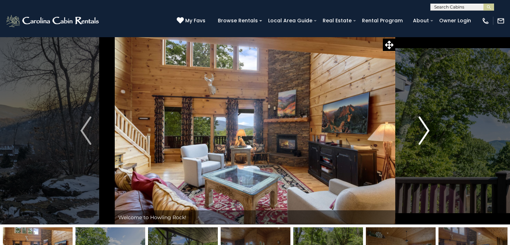
click at [427, 130] on img "Next" at bounding box center [423, 130] width 11 height 28
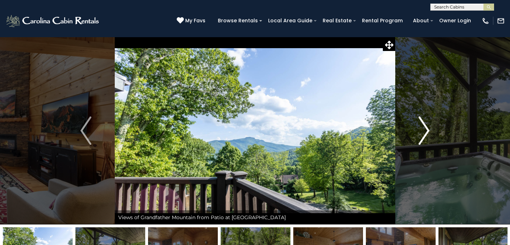
click at [427, 130] on img "Next" at bounding box center [423, 130] width 11 height 28
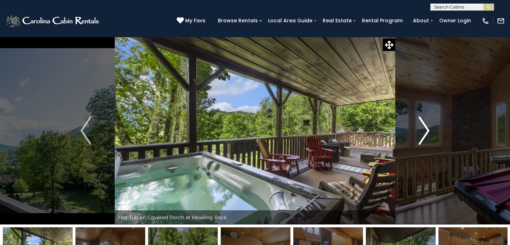
click at [427, 130] on img "Next" at bounding box center [423, 130] width 11 height 28
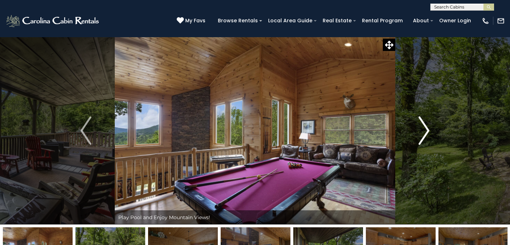
click at [427, 130] on img "Next" at bounding box center [423, 130] width 11 height 28
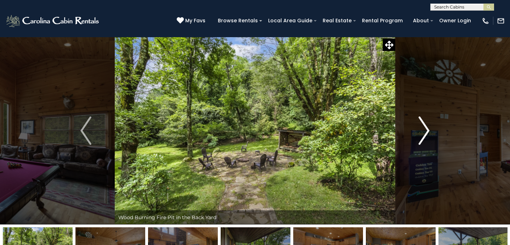
click at [427, 130] on img "Next" at bounding box center [423, 130] width 11 height 28
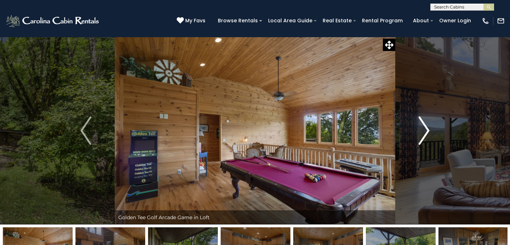
click at [427, 130] on img "Next" at bounding box center [423, 130] width 11 height 28
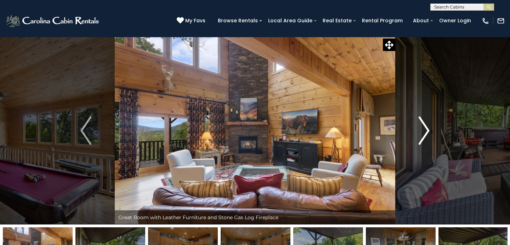
click at [427, 130] on img "Next" at bounding box center [423, 130] width 11 height 28
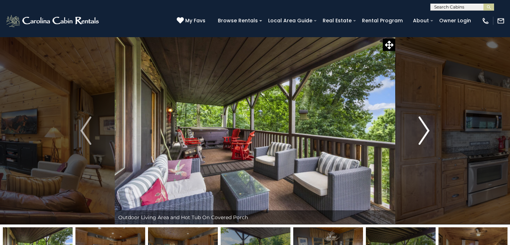
click at [427, 130] on img "Next" at bounding box center [423, 130] width 11 height 28
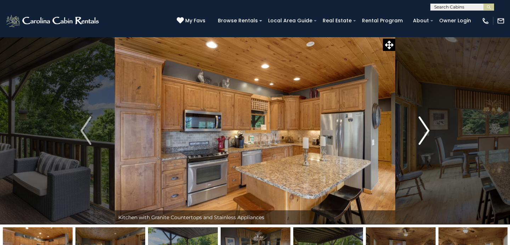
click at [427, 130] on img "Next" at bounding box center [423, 130] width 11 height 28
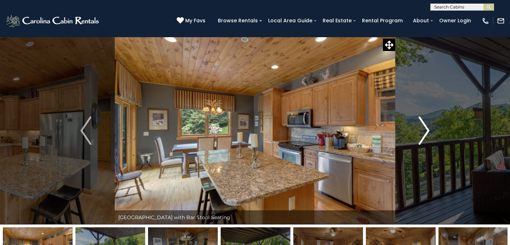
click at [427, 130] on img "Next" at bounding box center [423, 130] width 11 height 28
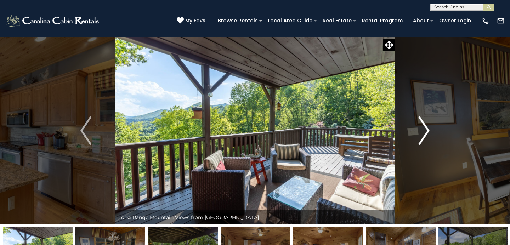
click at [427, 130] on img "Next" at bounding box center [423, 130] width 11 height 28
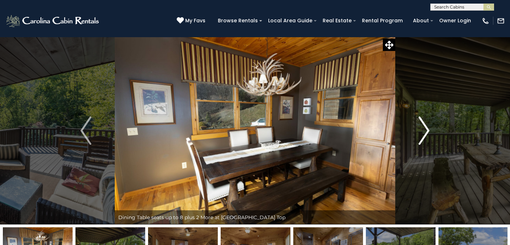
click at [427, 130] on img "Next" at bounding box center [423, 130] width 11 height 28
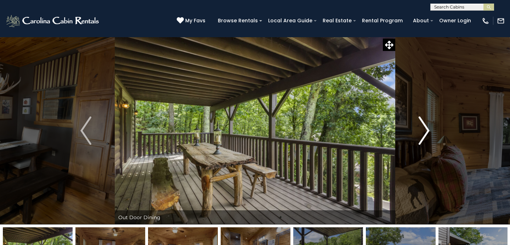
click at [427, 130] on img "Next" at bounding box center [423, 130] width 11 height 28
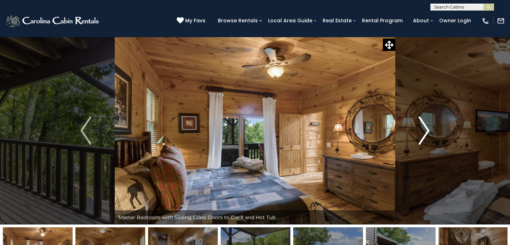
click at [427, 130] on img "Next" at bounding box center [423, 130] width 11 height 28
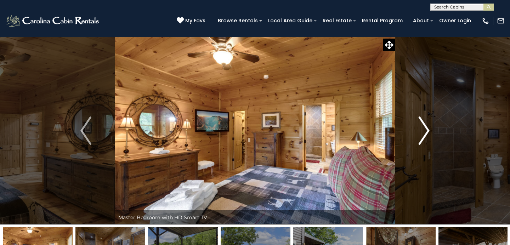
click at [427, 130] on img "Next" at bounding box center [423, 130] width 11 height 28
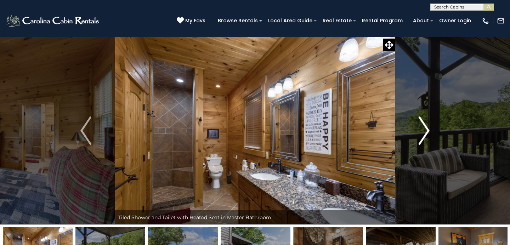
click at [427, 130] on img "Next" at bounding box center [423, 130] width 11 height 28
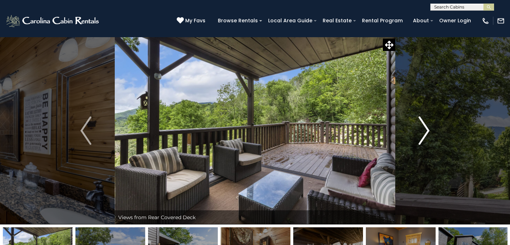
click at [427, 130] on img "Next" at bounding box center [423, 130] width 11 height 28
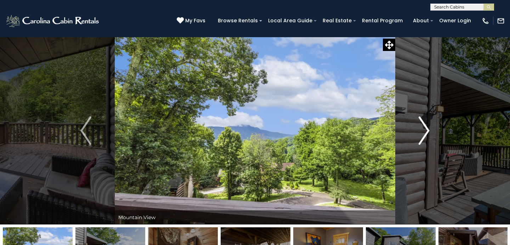
click at [427, 130] on img "Next" at bounding box center [423, 130] width 11 height 28
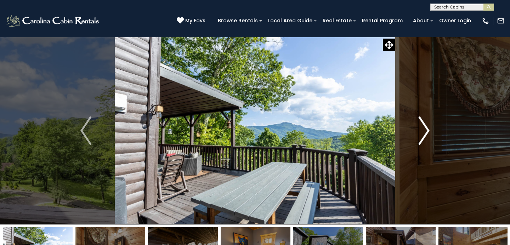
click at [427, 130] on img "Next" at bounding box center [423, 130] width 11 height 28
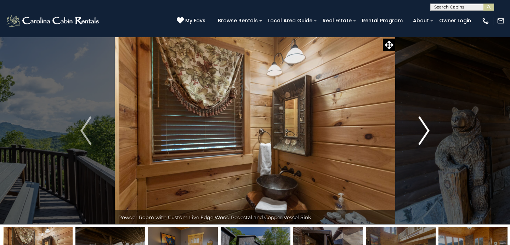
click at [427, 130] on img "Next" at bounding box center [423, 130] width 11 height 28
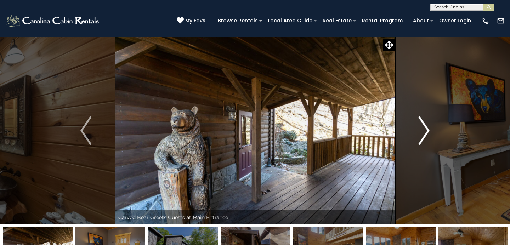
click at [427, 130] on img "Next" at bounding box center [423, 130] width 11 height 28
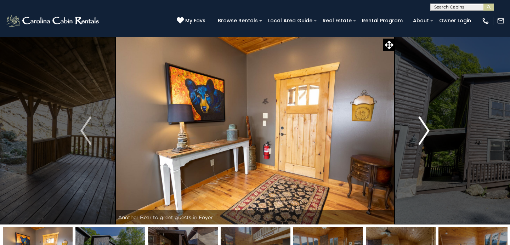
click at [427, 130] on img "Next" at bounding box center [423, 130] width 11 height 28
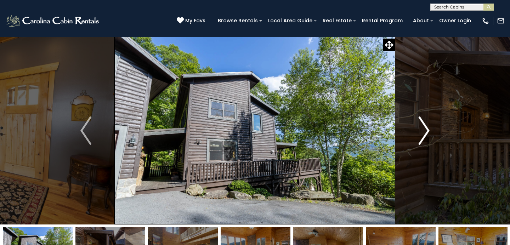
click at [427, 130] on img "Next" at bounding box center [423, 130] width 11 height 28
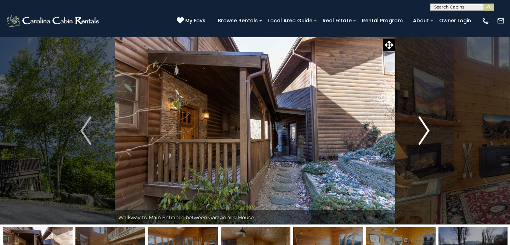
click at [427, 130] on img "Next" at bounding box center [423, 130] width 11 height 28
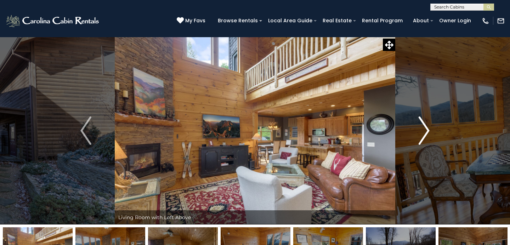
click at [427, 130] on img "Next" at bounding box center [423, 130] width 11 height 28
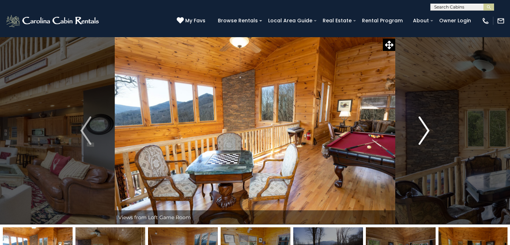
click at [427, 130] on img "Next" at bounding box center [423, 130] width 11 height 28
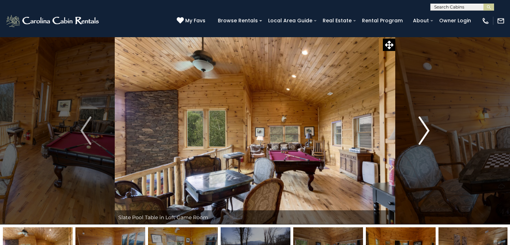
click at [427, 130] on img "Next" at bounding box center [423, 130] width 11 height 28
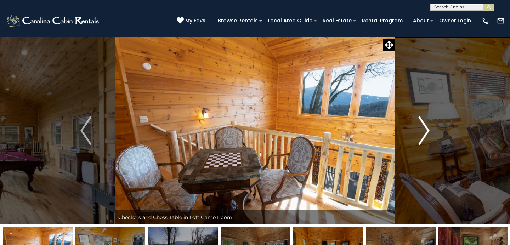
click at [427, 130] on img "Next" at bounding box center [423, 130] width 11 height 28
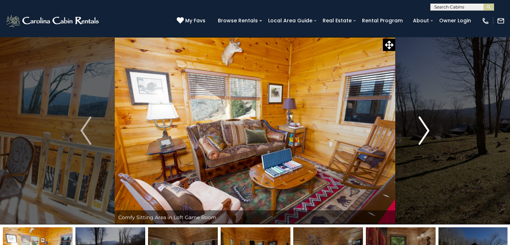
click at [427, 130] on img "Next" at bounding box center [423, 130] width 11 height 28
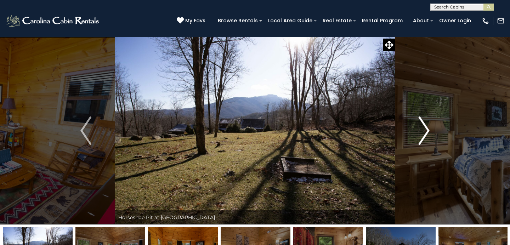
click at [427, 130] on img "Next" at bounding box center [423, 130] width 11 height 28
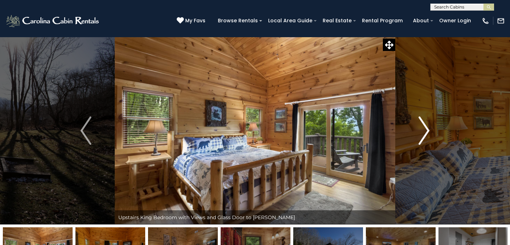
click at [427, 130] on img "Next" at bounding box center [423, 130] width 11 height 28
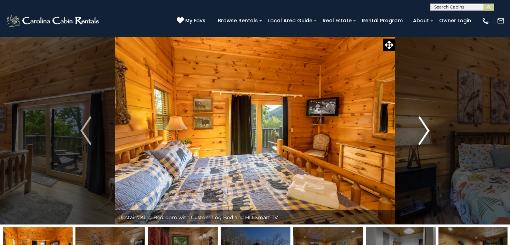
click at [427, 130] on img "Next" at bounding box center [423, 130] width 11 height 28
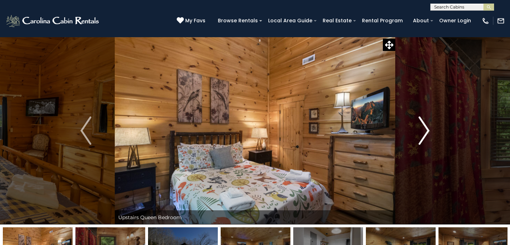
click at [427, 130] on img "Next" at bounding box center [423, 130] width 11 height 28
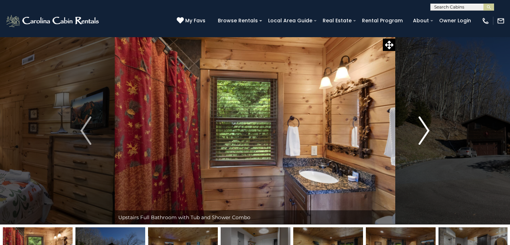
click at [427, 130] on img "Next" at bounding box center [423, 130] width 11 height 28
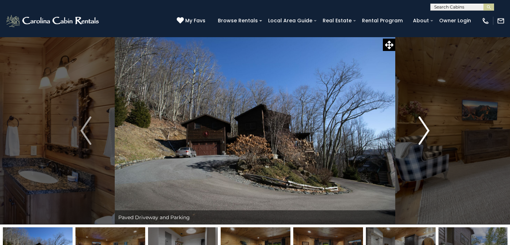
click at [427, 130] on img "Next" at bounding box center [423, 130] width 11 height 28
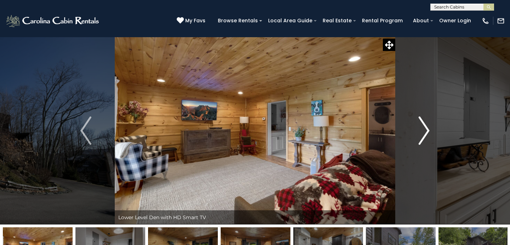
click at [427, 130] on img "Next" at bounding box center [423, 130] width 11 height 28
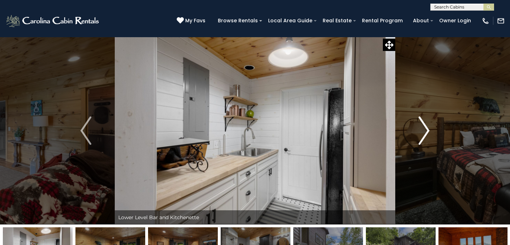
click at [427, 130] on img "Next" at bounding box center [423, 130] width 11 height 28
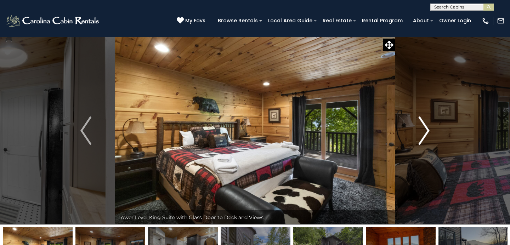
click at [427, 130] on img "Next" at bounding box center [423, 130] width 11 height 28
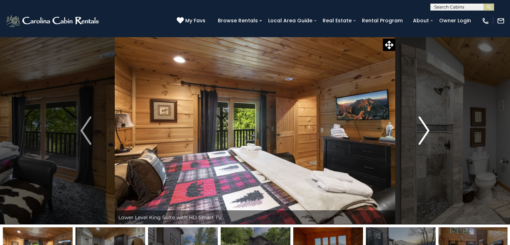
click at [427, 130] on img "Next" at bounding box center [423, 130] width 11 height 28
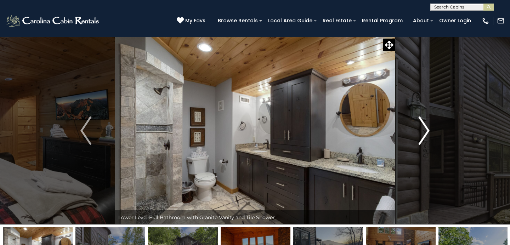
click at [427, 130] on img "Next" at bounding box center [423, 130] width 11 height 28
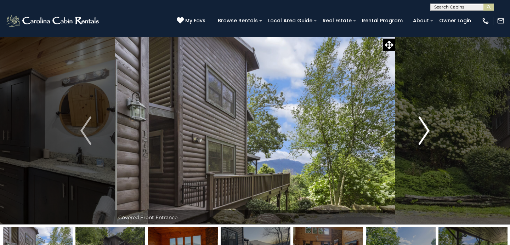
click at [427, 130] on img "Next" at bounding box center [423, 130] width 11 height 28
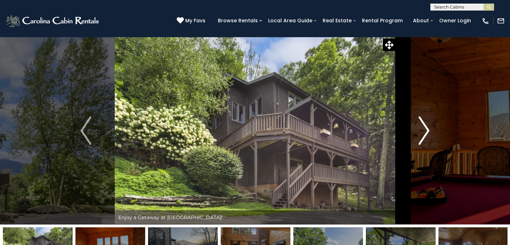
click at [427, 130] on img "Next" at bounding box center [423, 130] width 11 height 28
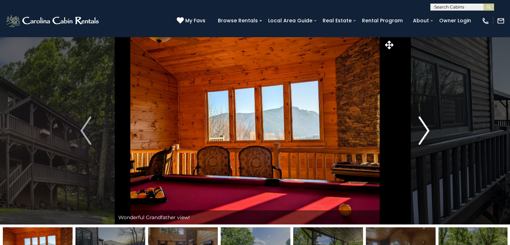
click at [427, 130] on img "Next" at bounding box center [423, 130] width 11 height 28
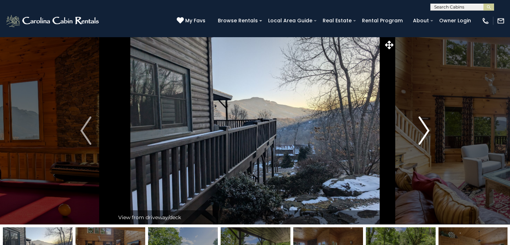
click at [427, 130] on img "Next" at bounding box center [423, 130] width 11 height 28
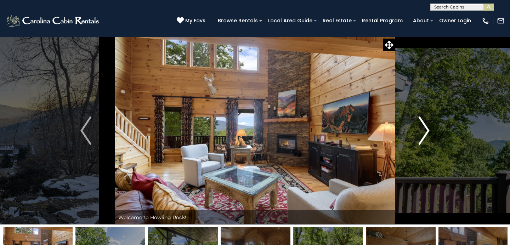
click at [427, 130] on img "Next" at bounding box center [423, 130] width 11 height 28
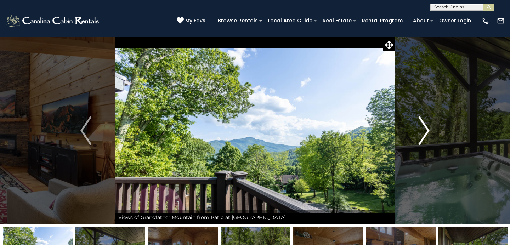
click at [427, 130] on img "Next" at bounding box center [423, 130] width 11 height 28
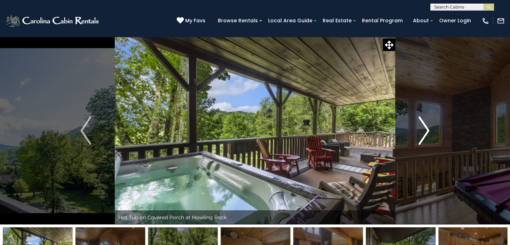
click at [427, 130] on img "Next" at bounding box center [423, 130] width 11 height 28
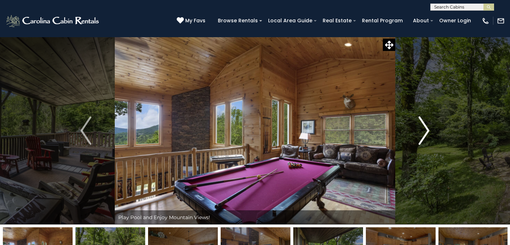
click at [427, 130] on img "Next" at bounding box center [423, 130] width 11 height 28
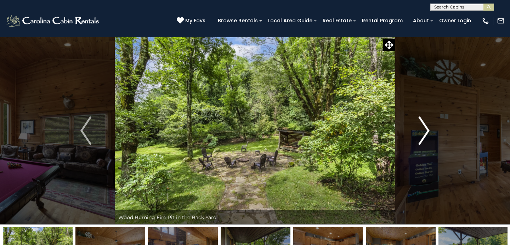
click at [427, 130] on img "Next" at bounding box center [423, 130] width 11 height 28
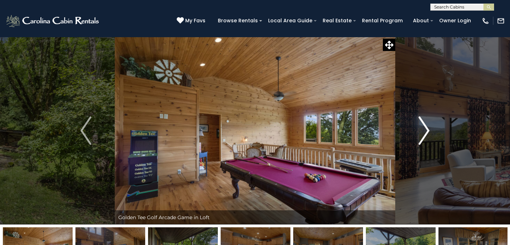
click at [427, 130] on img "Next" at bounding box center [423, 130] width 11 height 28
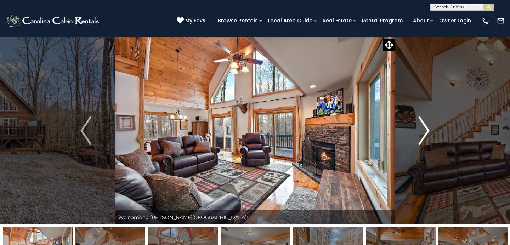
click at [425, 132] on img "Next" at bounding box center [423, 130] width 11 height 28
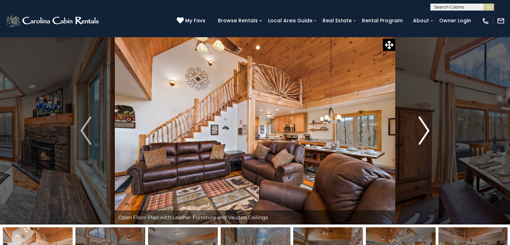
click at [425, 132] on img "Next" at bounding box center [423, 130] width 11 height 28
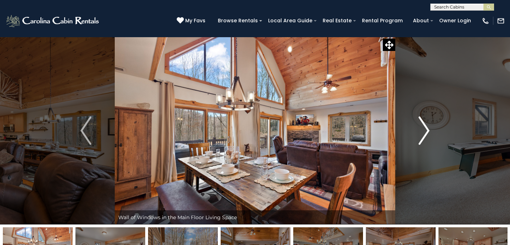
click at [425, 132] on img "Next" at bounding box center [423, 130] width 11 height 28
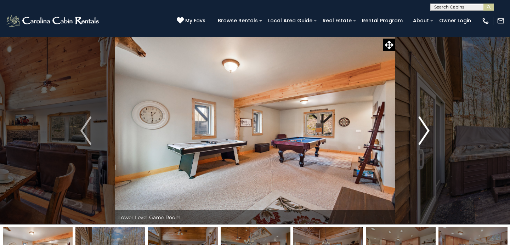
click at [425, 132] on img "Next" at bounding box center [423, 130] width 11 height 28
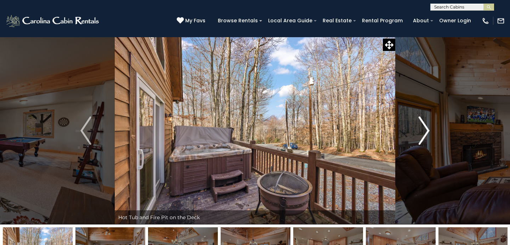
click at [425, 132] on img "Next" at bounding box center [423, 130] width 11 height 28
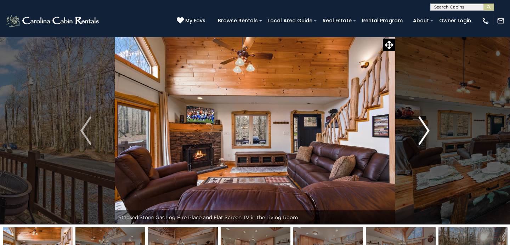
click at [425, 132] on img "Next" at bounding box center [423, 130] width 11 height 28
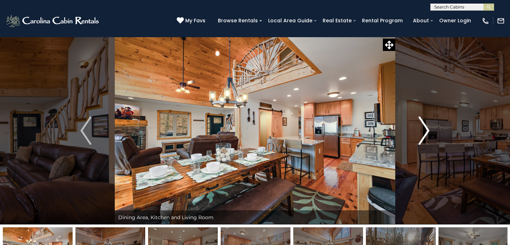
click at [425, 132] on img "Next" at bounding box center [423, 130] width 11 height 28
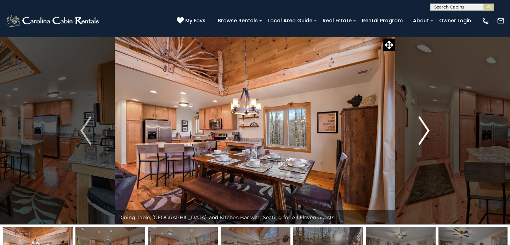
click at [425, 132] on img "Next" at bounding box center [423, 130] width 11 height 28
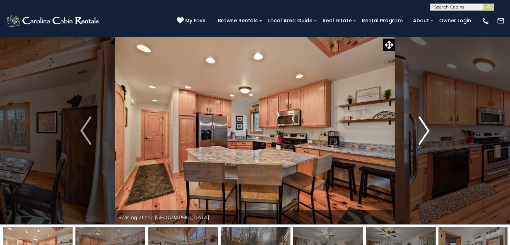
click at [425, 132] on img "Next" at bounding box center [423, 130] width 11 height 28
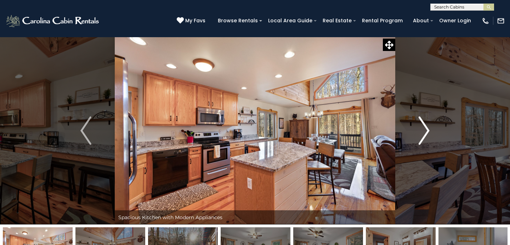
click at [425, 132] on img "Next" at bounding box center [423, 130] width 11 height 28
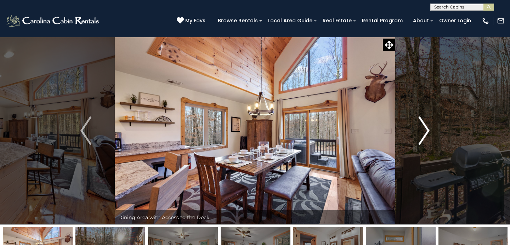
click at [425, 132] on img "Next" at bounding box center [423, 130] width 11 height 28
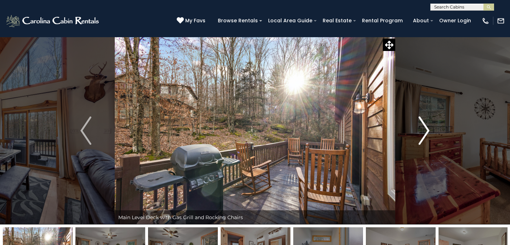
click at [425, 132] on img "Next" at bounding box center [423, 130] width 11 height 28
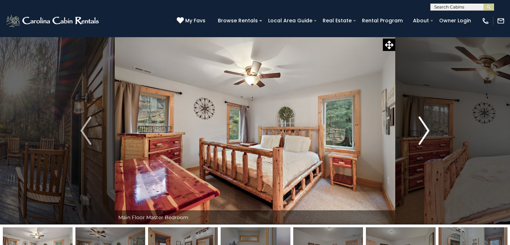
click at [425, 132] on img "Next" at bounding box center [423, 130] width 11 height 28
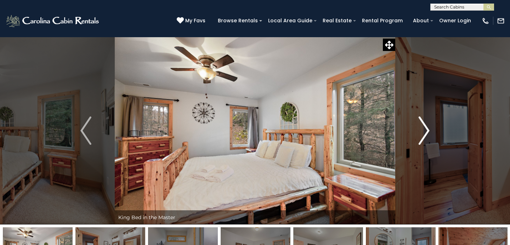
click at [425, 132] on img "Next" at bounding box center [423, 130] width 11 height 28
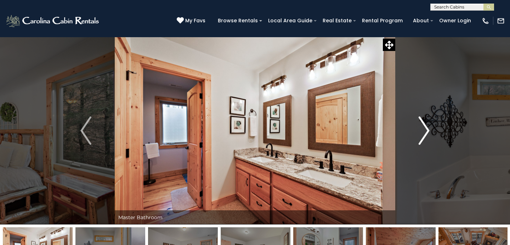
click at [425, 132] on img "Next" at bounding box center [423, 130] width 11 height 28
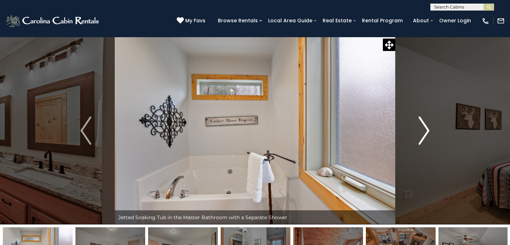
click at [425, 132] on img "Next" at bounding box center [423, 130] width 11 height 28
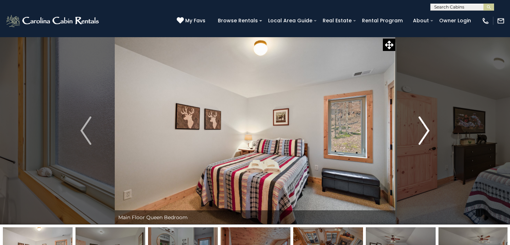
click at [425, 132] on img "Next" at bounding box center [423, 130] width 11 height 28
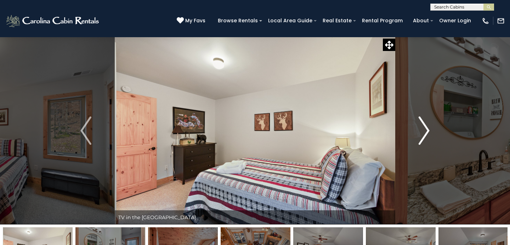
click at [425, 132] on img "Next" at bounding box center [423, 130] width 11 height 28
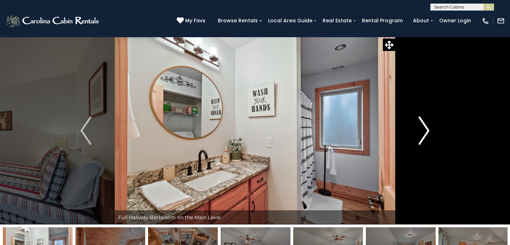
click at [425, 132] on img "Next" at bounding box center [423, 130] width 11 height 28
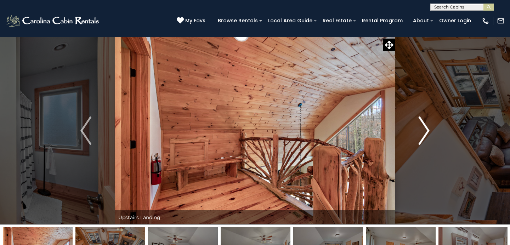
click at [426, 132] on img "Next" at bounding box center [423, 130] width 11 height 28
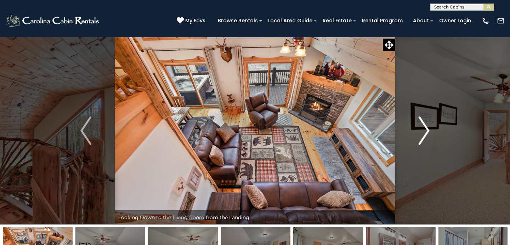
click at [426, 132] on img "Next" at bounding box center [423, 130] width 11 height 28
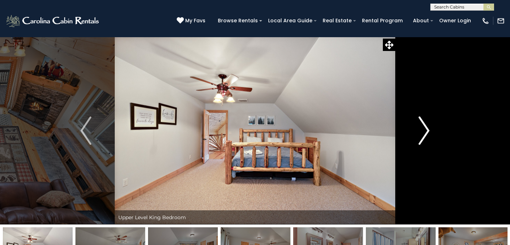
click at [426, 132] on img "Next" at bounding box center [423, 130] width 11 height 28
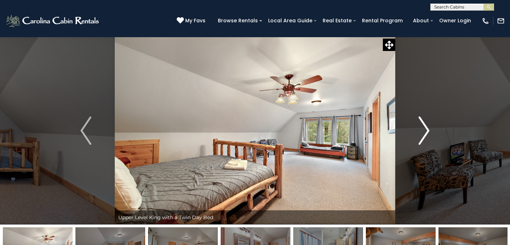
click at [426, 132] on img "Next" at bounding box center [423, 130] width 11 height 28
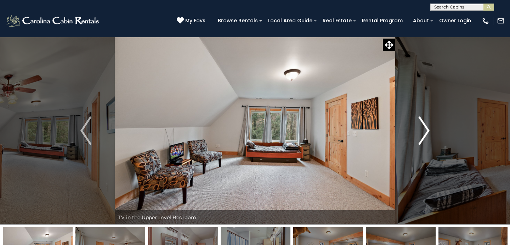
click at [426, 132] on img "Next" at bounding box center [423, 130] width 11 height 28
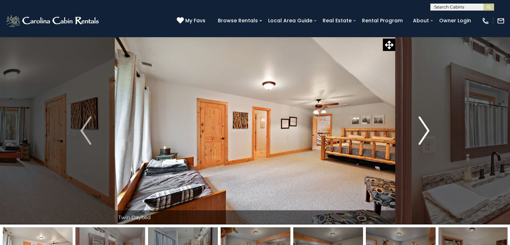
click at [426, 132] on img "Next" at bounding box center [423, 130] width 11 height 28
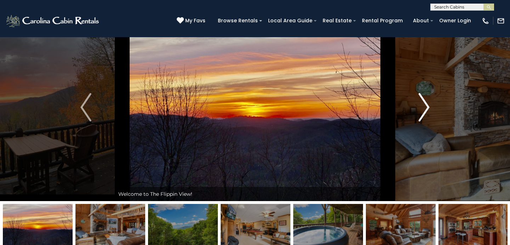
scroll to position [21, 0]
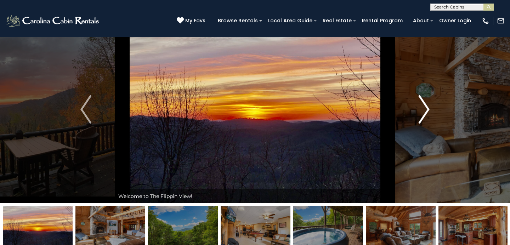
click at [429, 112] on img "Next" at bounding box center [423, 109] width 11 height 28
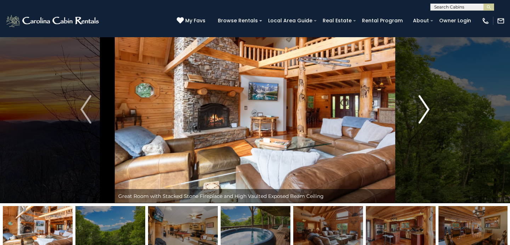
click at [429, 112] on img "Next" at bounding box center [423, 109] width 11 height 28
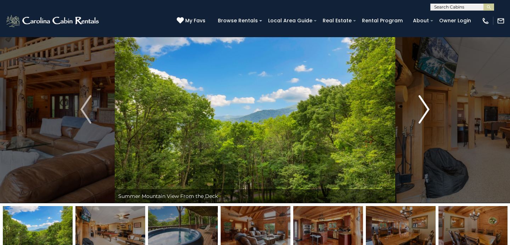
click at [429, 112] on img "Next" at bounding box center [423, 109] width 11 height 28
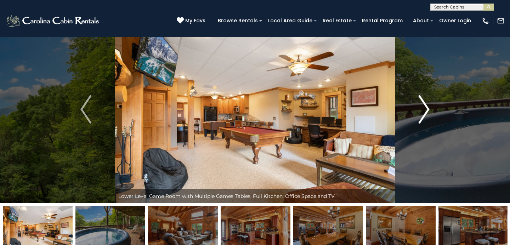
click at [429, 112] on img "Next" at bounding box center [423, 109] width 11 height 28
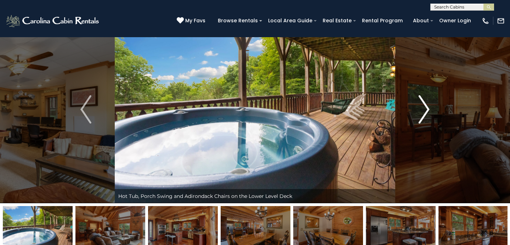
click at [428, 112] on img "Next" at bounding box center [423, 109] width 11 height 28
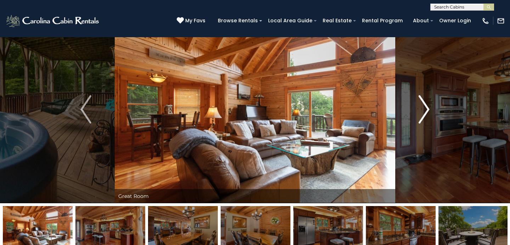
click at [428, 112] on img "Next" at bounding box center [423, 109] width 11 height 28
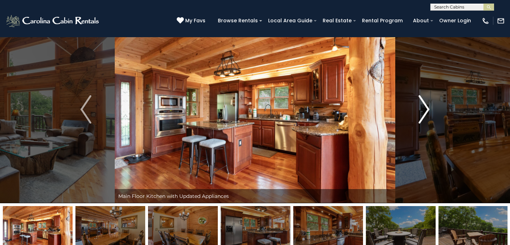
click at [428, 112] on img "Next" at bounding box center [423, 109] width 11 height 28
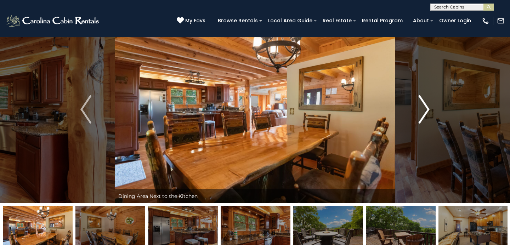
click at [428, 112] on img "Next" at bounding box center [423, 109] width 11 height 28
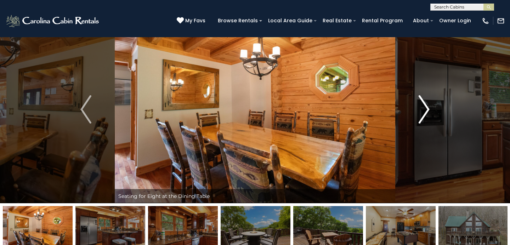
click at [428, 112] on img "Next" at bounding box center [423, 109] width 11 height 28
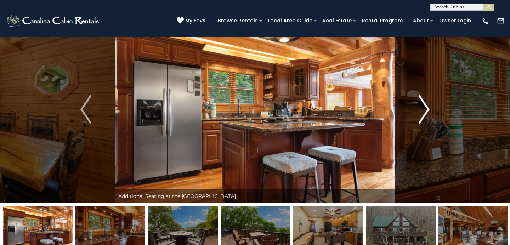
click at [428, 112] on img "Next" at bounding box center [423, 109] width 11 height 28
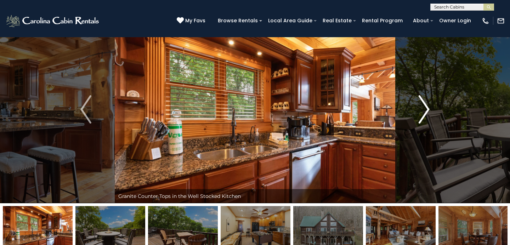
click at [428, 112] on img "Next" at bounding box center [423, 109] width 11 height 28
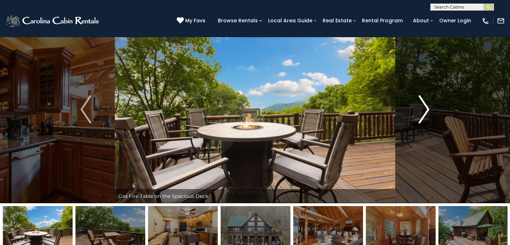
click at [428, 112] on img "Next" at bounding box center [423, 109] width 11 height 28
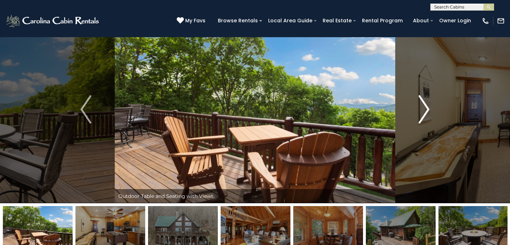
click at [428, 112] on img "Next" at bounding box center [423, 109] width 11 height 28
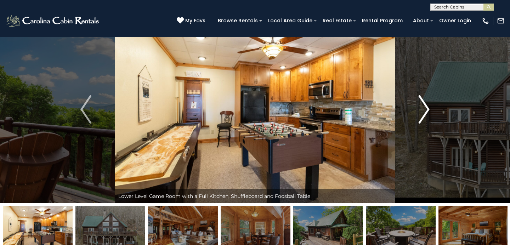
click at [428, 112] on img "Next" at bounding box center [423, 109] width 11 height 28
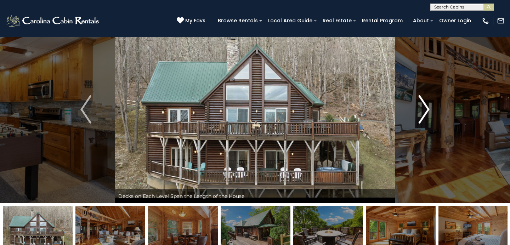
click at [428, 112] on img "Next" at bounding box center [423, 109] width 11 height 28
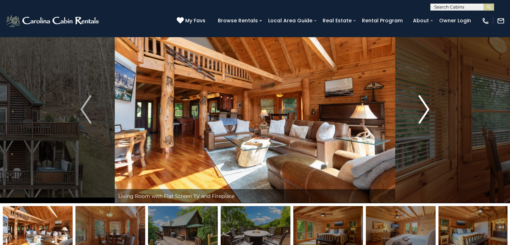
click at [428, 112] on img "Next" at bounding box center [423, 109] width 11 height 28
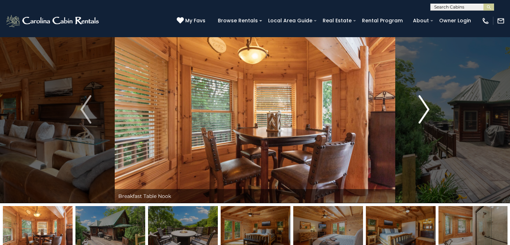
click at [428, 112] on img "Next" at bounding box center [423, 109] width 11 height 28
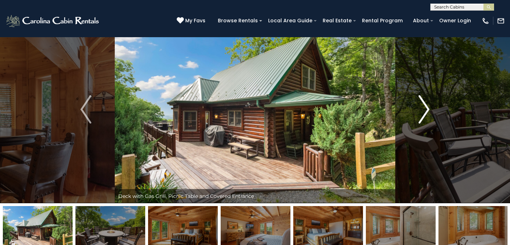
click at [428, 112] on img "Next" at bounding box center [423, 109] width 11 height 28
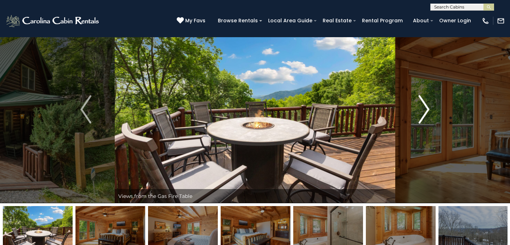
click at [428, 112] on img "Next" at bounding box center [423, 109] width 11 height 28
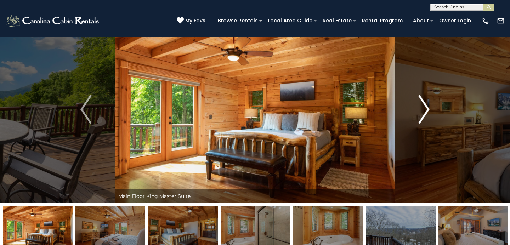
click at [428, 112] on img "Next" at bounding box center [423, 109] width 11 height 28
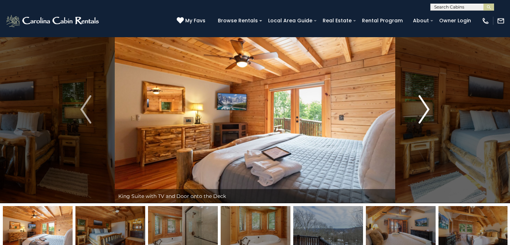
click at [428, 112] on img "Next" at bounding box center [423, 109] width 11 height 28
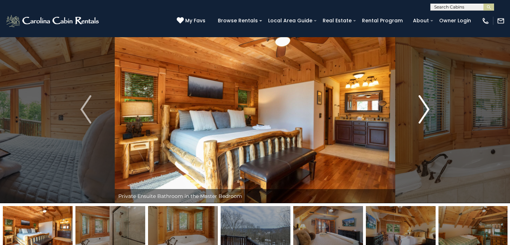
click at [428, 112] on img "Next" at bounding box center [423, 109] width 11 height 28
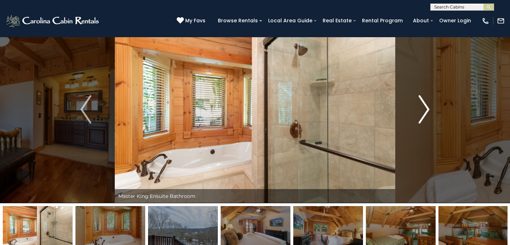
click at [428, 112] on img "Next" at bounding box center [423, 109] width 11 height 28
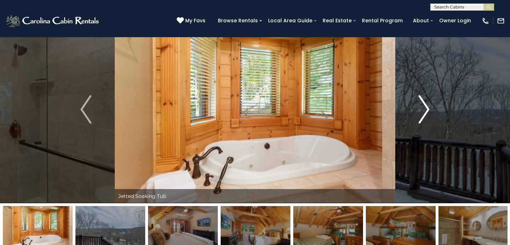
click at [428, 112] on img "Next" at bounding box center [423, 109] width 11 height 28
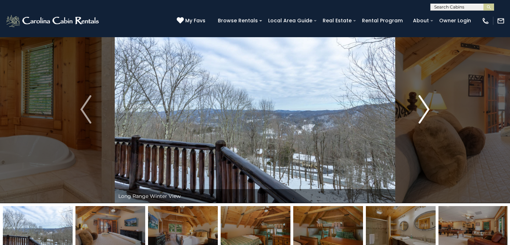
click at [428, 112] on img "Next" at bounding box center [423, 109] width 11 height 28
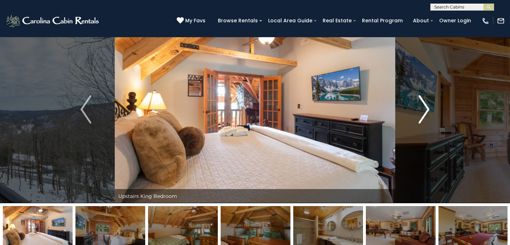
click at [428, 112] on img "Next" at bounding box center [423, 109] width 11 height 28
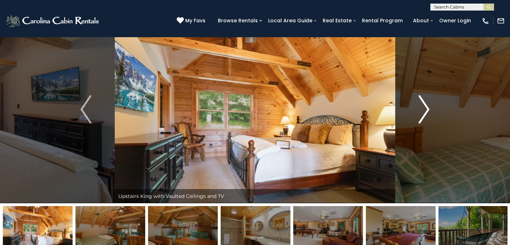
click at [428, 112] on img "Next" at bounding box center [423, 109] width 11 height 28
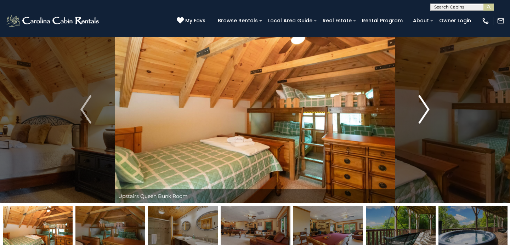
click at [428, 112] on img "Next" at bounding box center [423, 109] width 11 height 28
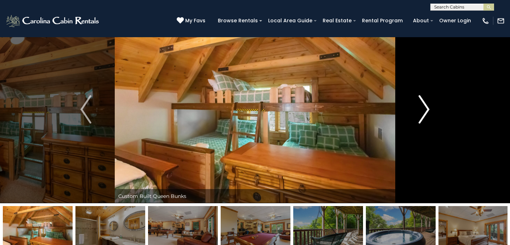
click at [428, 112] on img "Next" at bounding box center [423, 109] width 11 height 28
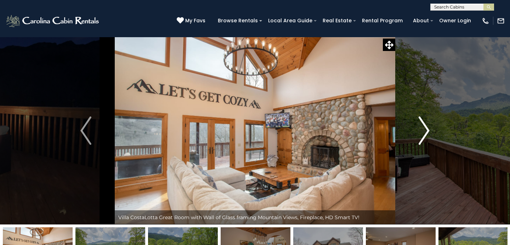
click at [423, 127] on img "Next" at bounding box center [423, 130] width 11 height 28
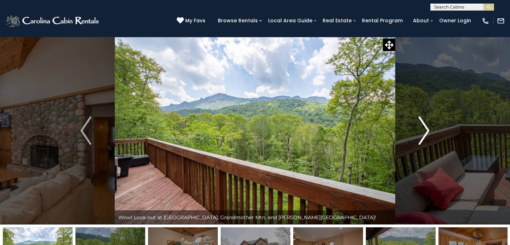
click at [423, 127] on img "Next" at bounding box center [423, 130] width 11 height 28
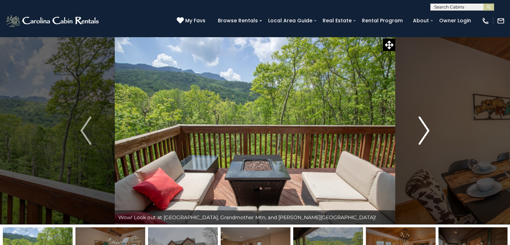
click at [423, 127] on img "Next" at bounding box center [423, 130] width 11 height 28
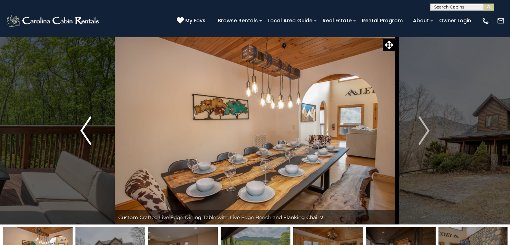
click at [87, 133] on img "Previous" at bounding box center [85, 130] width 11 height 28
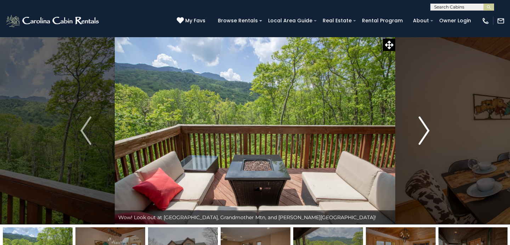
click at [422, 131] on img "Next" at bounding box center [423, 130] width 11 height 28
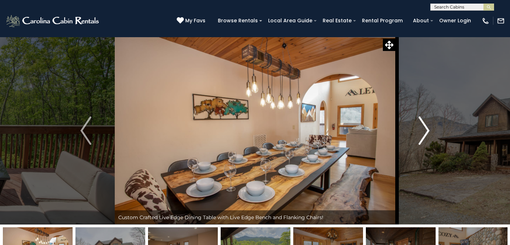
click at [422, 131] on img "Next" at bounding box center [423, 130] width 11 height 28
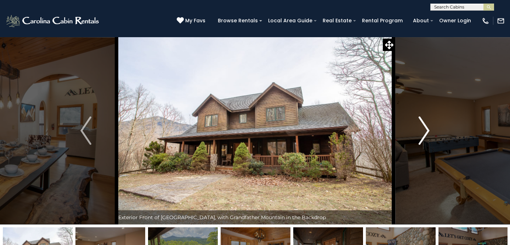
click at [422, 131] on img "Next" at bounding box center [423, 130] width 11 height 28
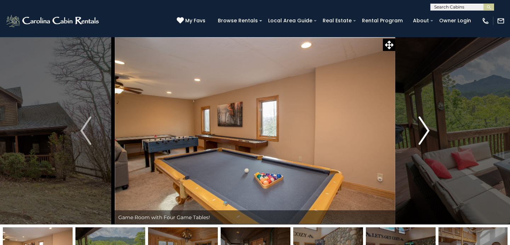
click at [422, 131] on img "Next" at bounding box center [423, 130] width 11 height 28
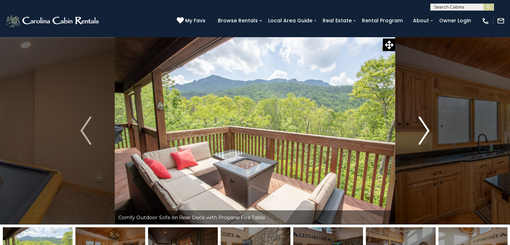
click at [422, 131] on img "Next" at bounding box center [423, 130] width 11 height 28
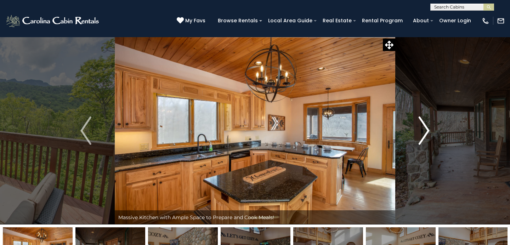
click at [422, 131] on img "Next" at bounding box center [423, 130] width 11 height 28
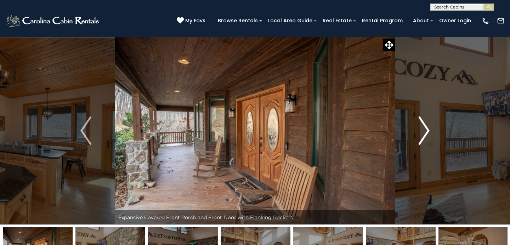
click at [422, 131] on img "Next" at bounding box center [423, 130] width 11 height 28
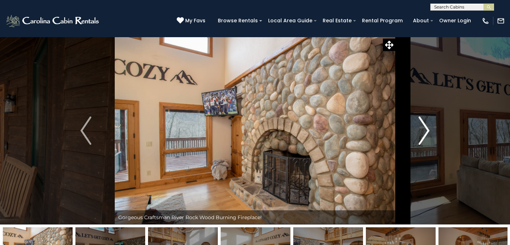
click at [422, 131] on img "Next" at bounding box center [423, 130] width 11 height 28
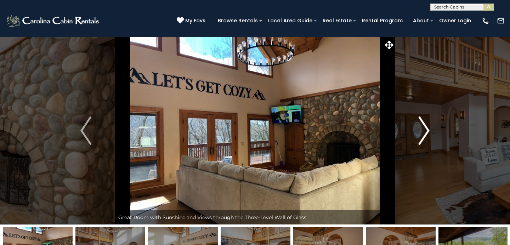
click at [422, 131] on img "Next" at bounding box center [423, 130] width 11 height 28
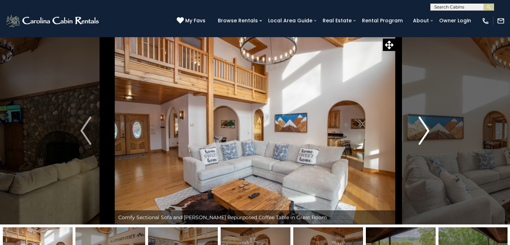
click at [422, 131] on img "Next" at bounding box center [423, 130] width 11 height 28
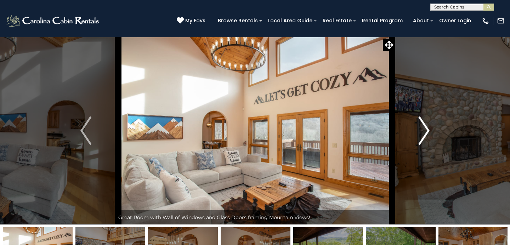
click at [422, 131] on img "Next" at bounding box center [423, 130] width 11 height 28
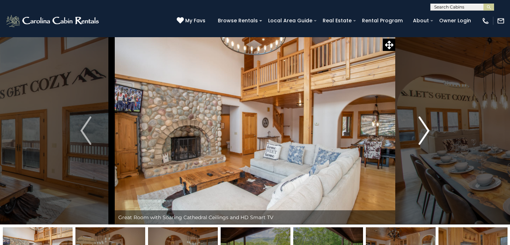
click at [422, 131] on img "Next" at bounding box center [423, 130] width 11 height 28
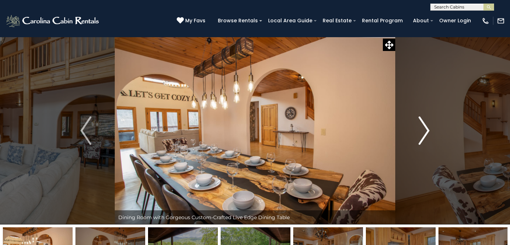
click at [422, 131] on img "Next" at bounding box center [423, 130] width 11 height 28
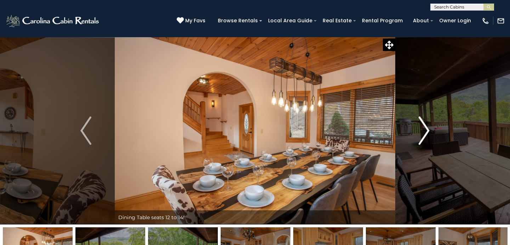
click at [422, 131] on img "Next" at bounding box center [423, 130] width 11 height 28
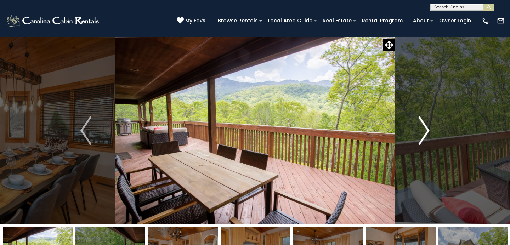
click at [422, 131] on img "Next" at bounding box center [423, 130] width 11 height 28
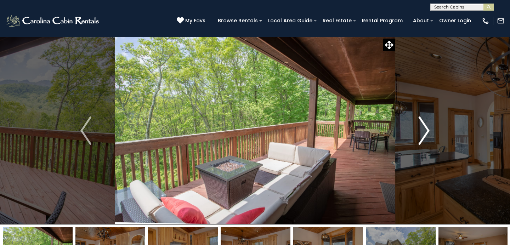
click at [422, 131] on img "Next" at bounding box center [423, 130] width 11 height 28
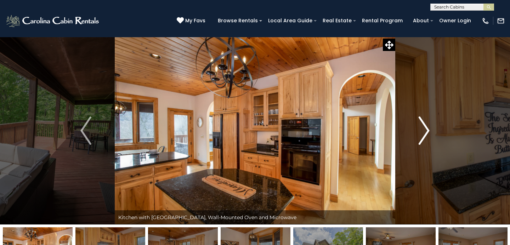
click at [422, 131] on img "Next" at bounding box center [423, 130] width 11 height 28
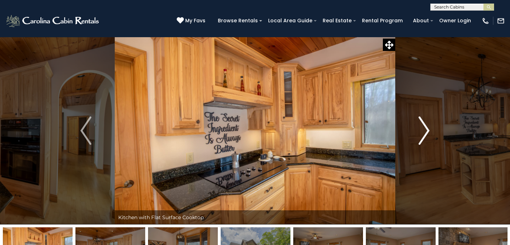
click at [422, 131] on img "Next" at bounding box center [423, 130] width 11 height 28
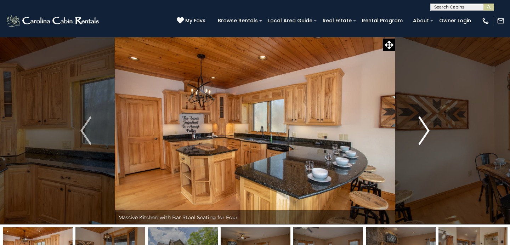
click at [422, 131] on img "Next" at bounding box center [423, 130] width 11 height 28
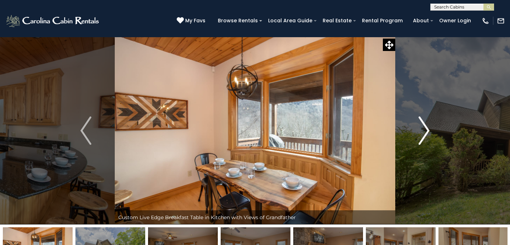
click at [423, 130] on img "Next" at bounding box center [423, 130] width 11 height 28
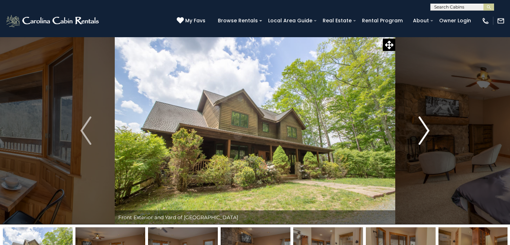
click at [423, 130] on img "Next" at bounding box center [423, 130] width 11 height 28
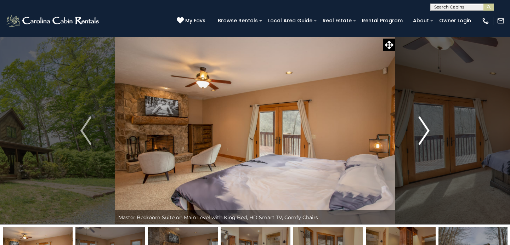
click at [423, 131] on img "Next" at bounding box center [423, 130] width 11 height 28
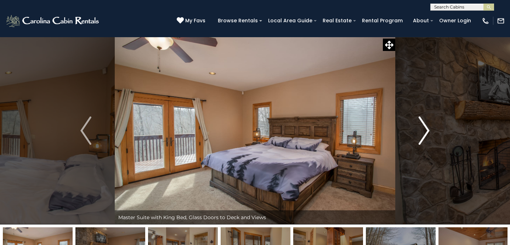
click at [423, 131] on img "Next" at bounding box center [423, 130] width 11 height 28
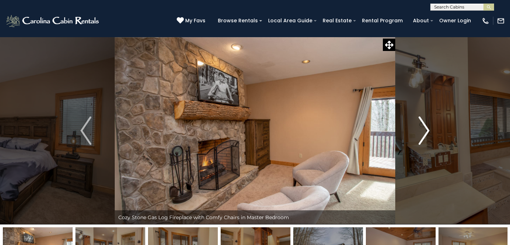
click at [423, 131] on img "Next" at bounding box center [423, 130] width 11 height 28
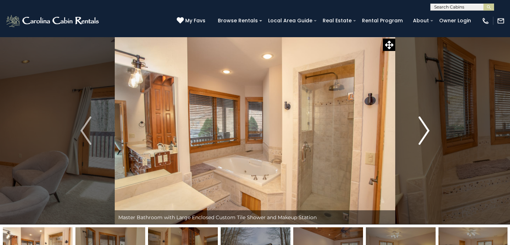
click at [423, 131] on img "Next" at bounding box center [423, 130] width 11 height 28
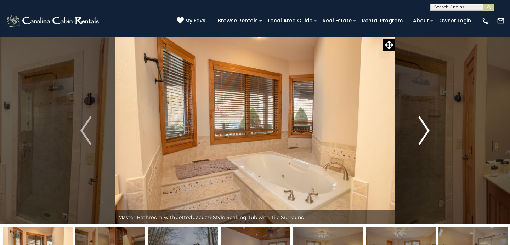
click at [423, 131] on img "Next" at bounding box center [423, 130] width 11 height 28
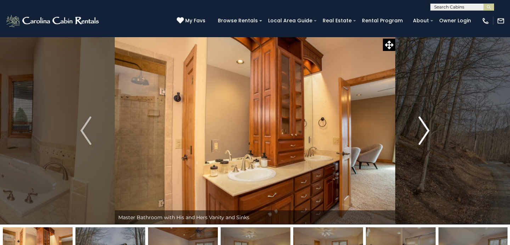
click at [423, 131] on img "Next" at bounding box center [423, 130] width 11 height 28
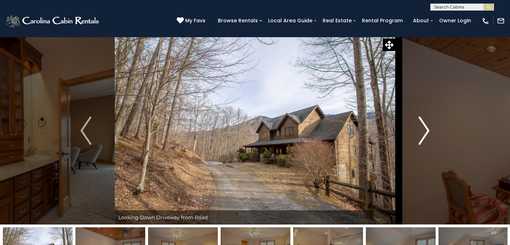
click at [423, 131] on img "Next" at bounding box center [423, 130] width 11 height 28
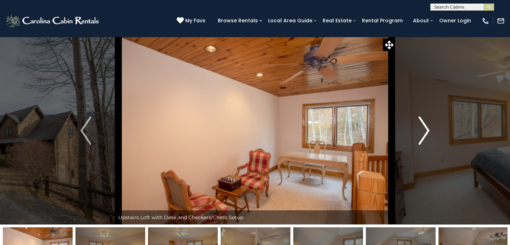
click at [423, 131] on img "Next" at bounding box center [423, 130] width 11 height 28
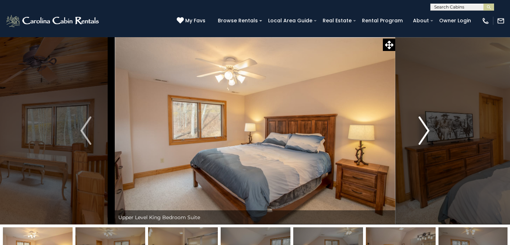
click at [423, 131] on img "Next" at bounding box center [423, 130] width 11 height 28
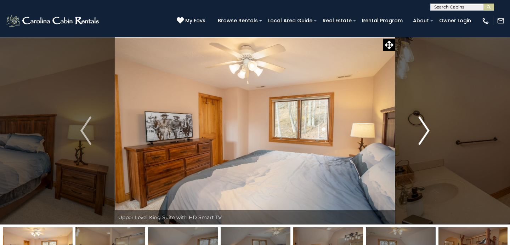
click at [423, 131] on img "Next" at bounding box center [423, 130] width 11 height 28
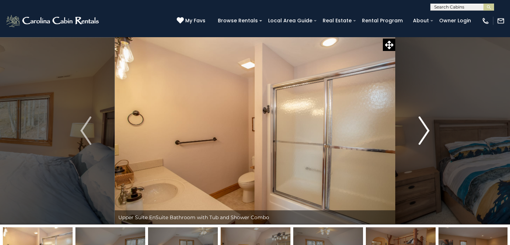
click at [423, 131] on img "Next" at bounding box center [423, 130] width 11 height 28
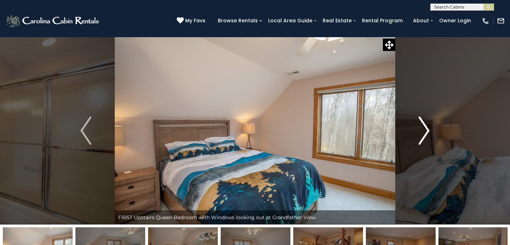
click at [423, 131] on img "Next" at bounding box center [423, 130] width 11 height 28
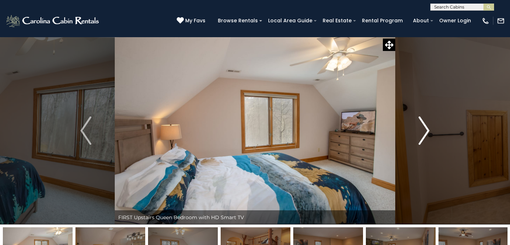
click at [423, 131] on img "Next" at bounding box center [423, 130] width 11 height 28
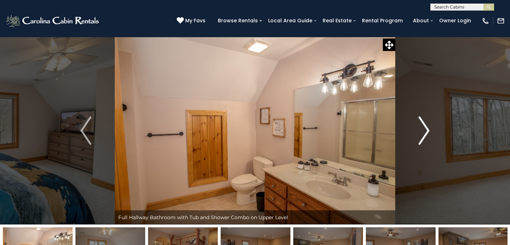
click at [423, 131] on img "Next" at bounding box center [423, 130] width 11 height 28
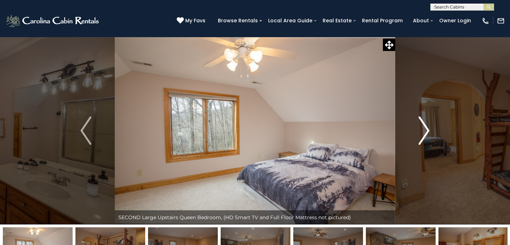
click at [423, 131] on img "Next" at bounding box center [423, 130] width 11 height 28
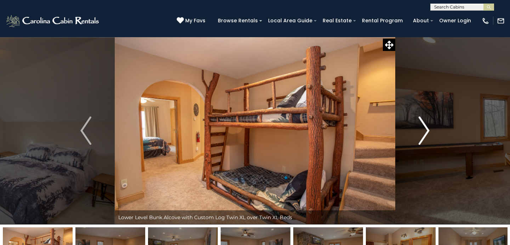
click at [423, 131] on img "Next" at bounding box center [423, 130] width 11 height 28
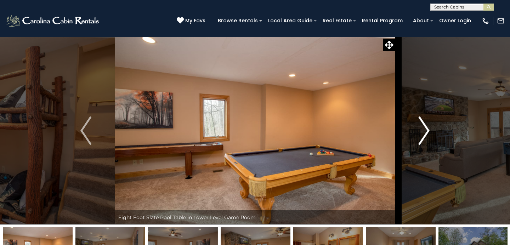
click at [423, 131] on img "Next" at bounding box center [423, 130] width 11 height 28
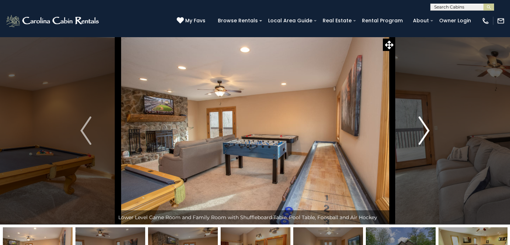
click at [423, 131] on img "Next" at bounding box center [423, 130] width 11 height 28
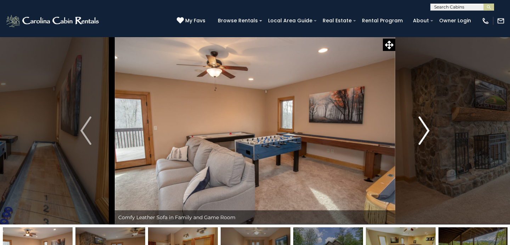
click at [423, 131] on img "Next" at bounding box center [423, 130] width 11 height 28
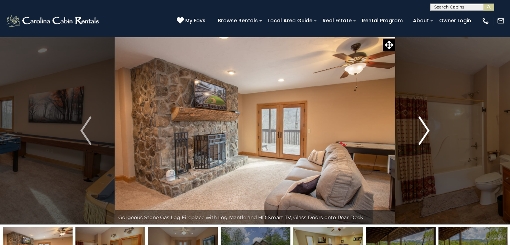
click at [423, 131] on img "Next" at bounding box center [423, 130] width 11 height 28
